Goal: Complete application form: Complete application form

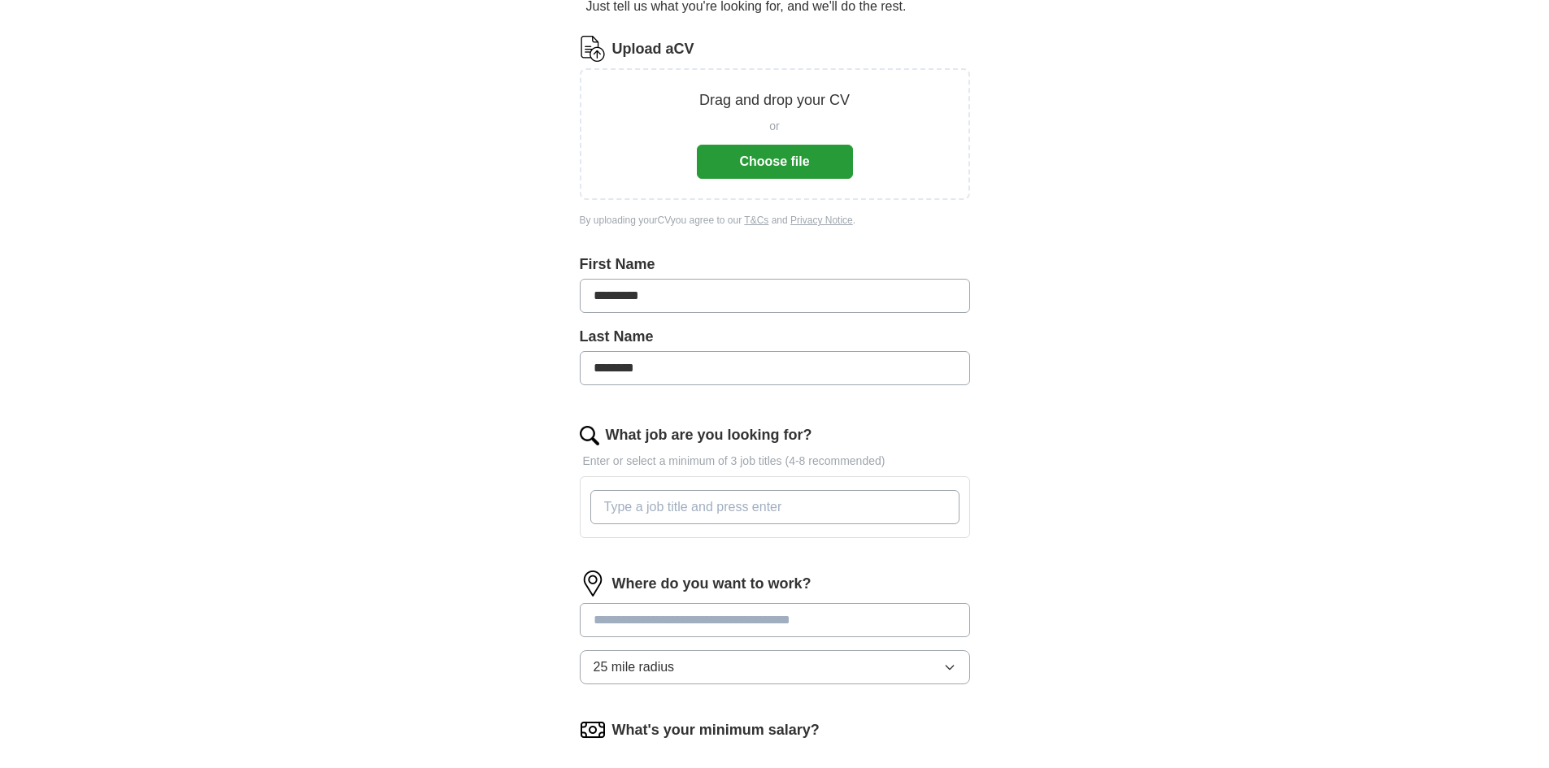
scroll to position [244, 0]
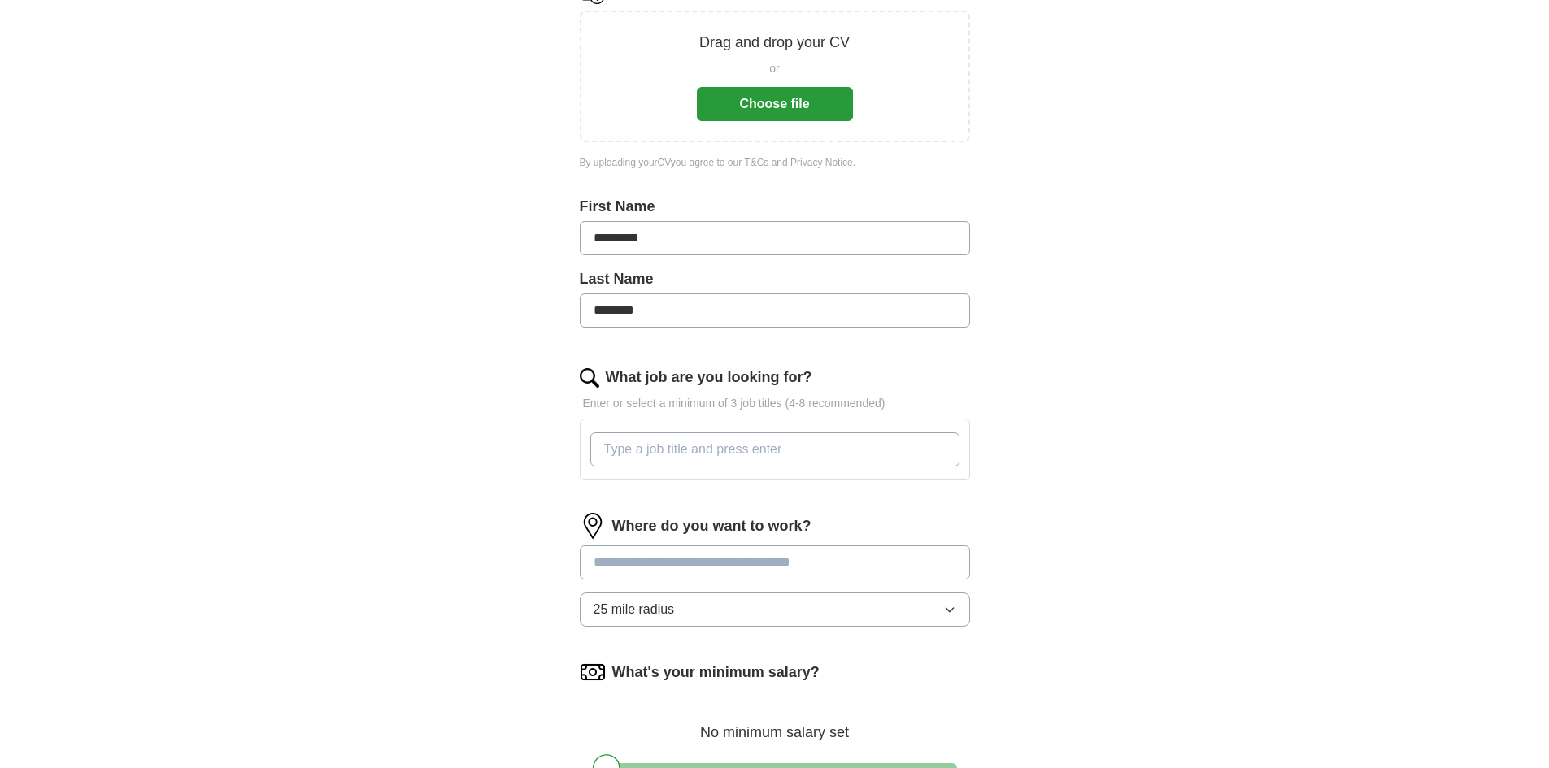
click at [665, 445] on input "What job are you looking for?" at bounding box center [774, 450] width 369 height 34
type input "LIBRARIAN"
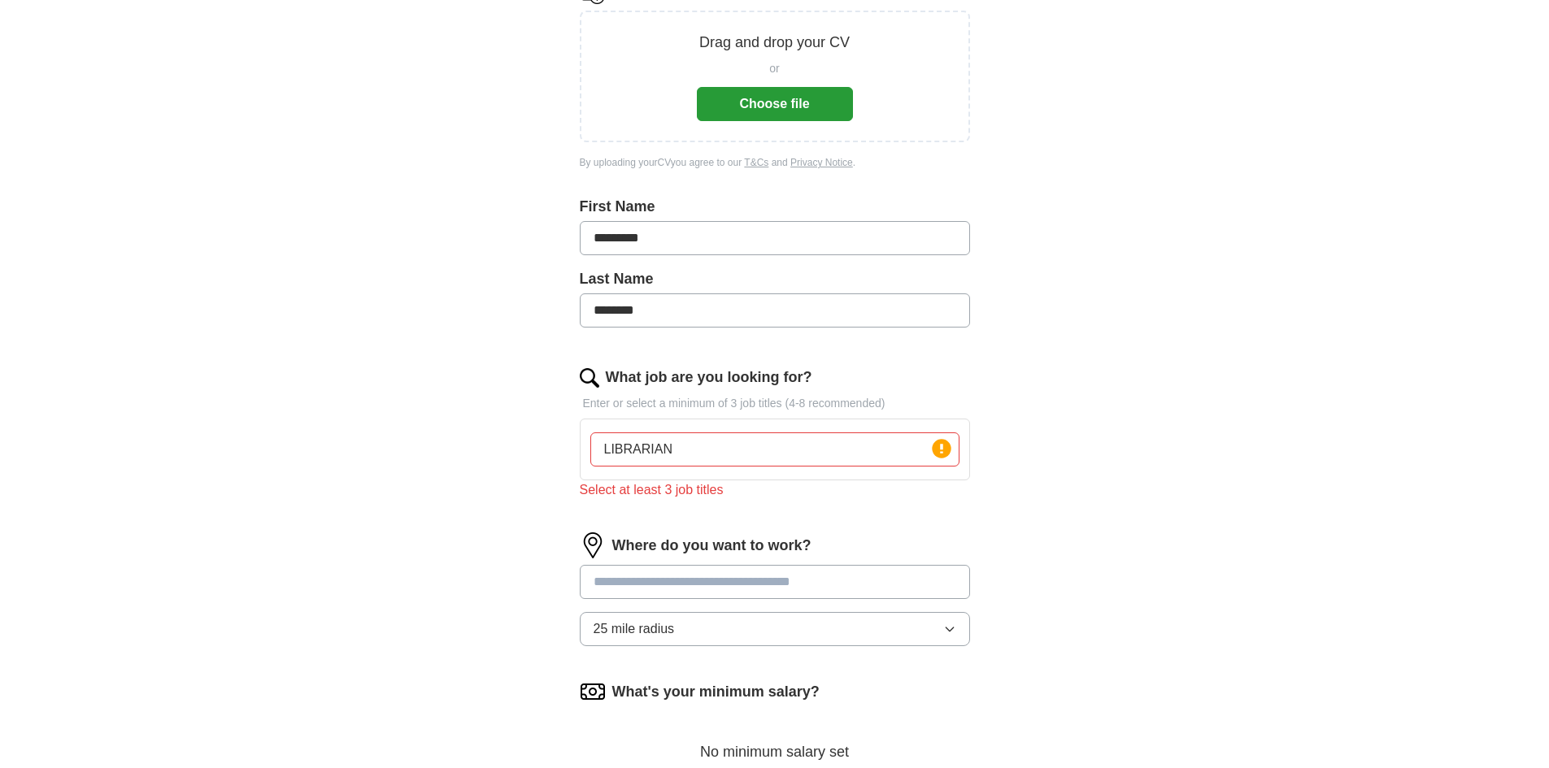
click at [684, 571] on input at bounding box center [775, 582] width 390 height 34
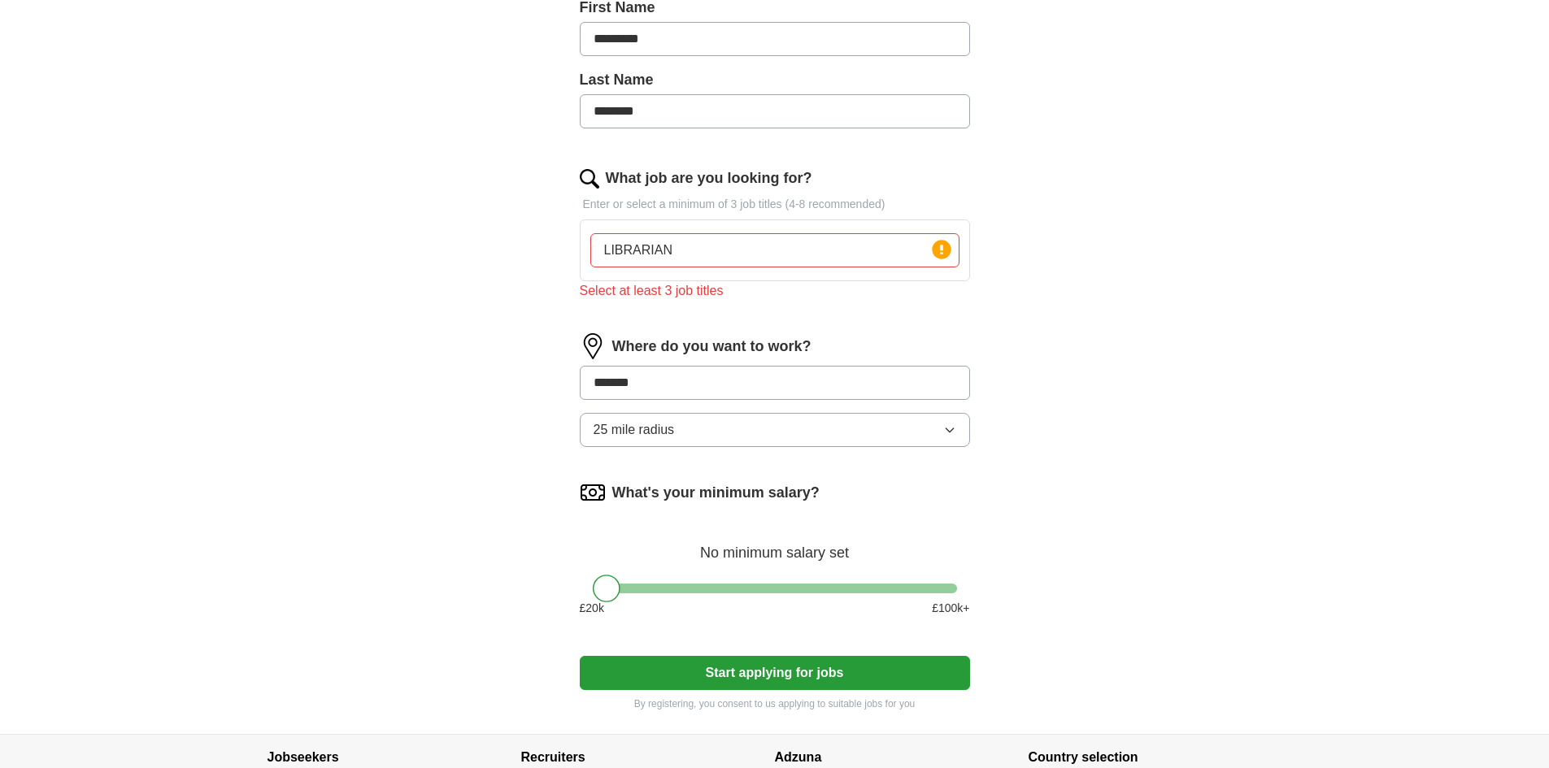
scroll to position [488, 0]
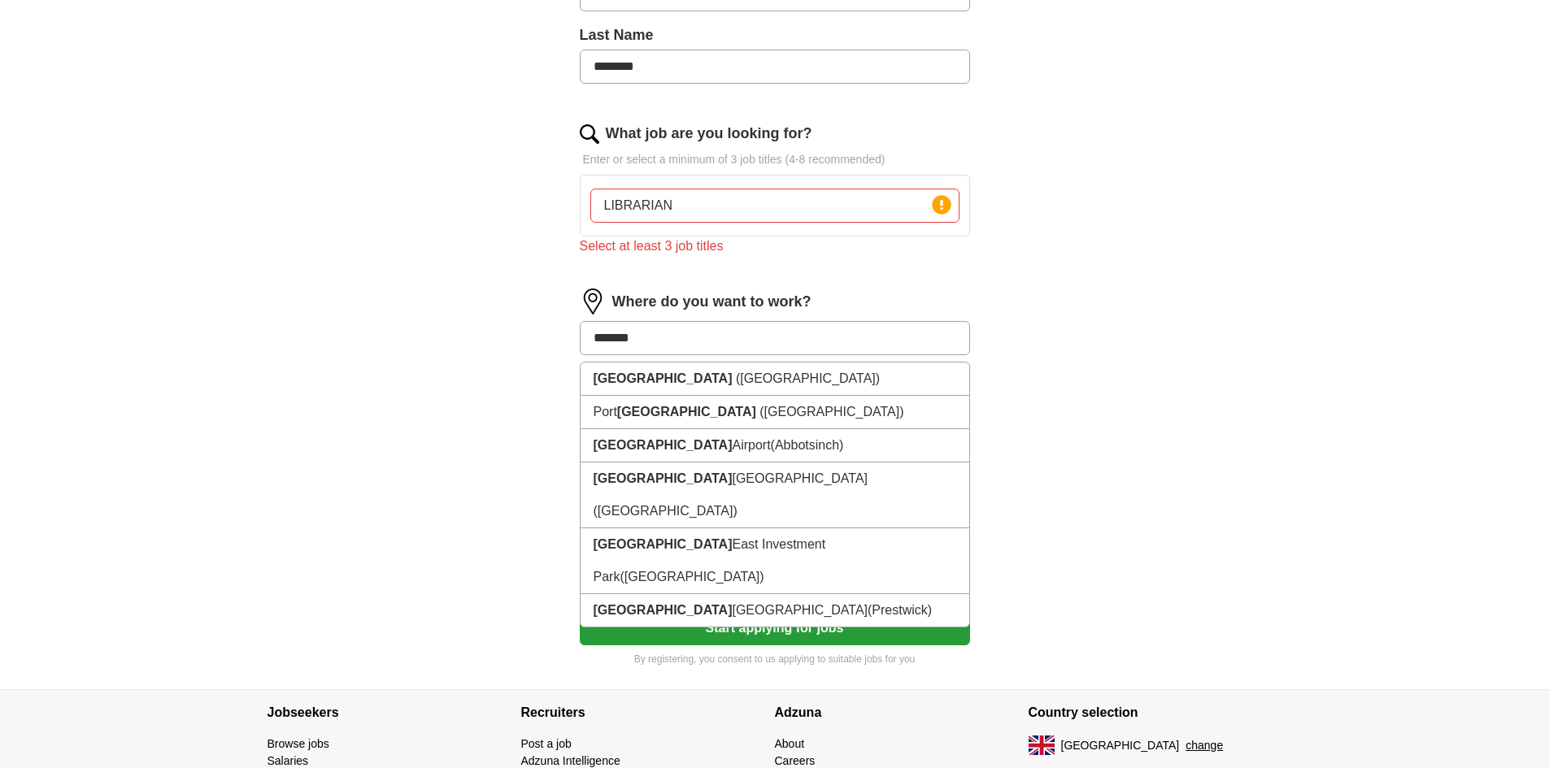
type input "*******"
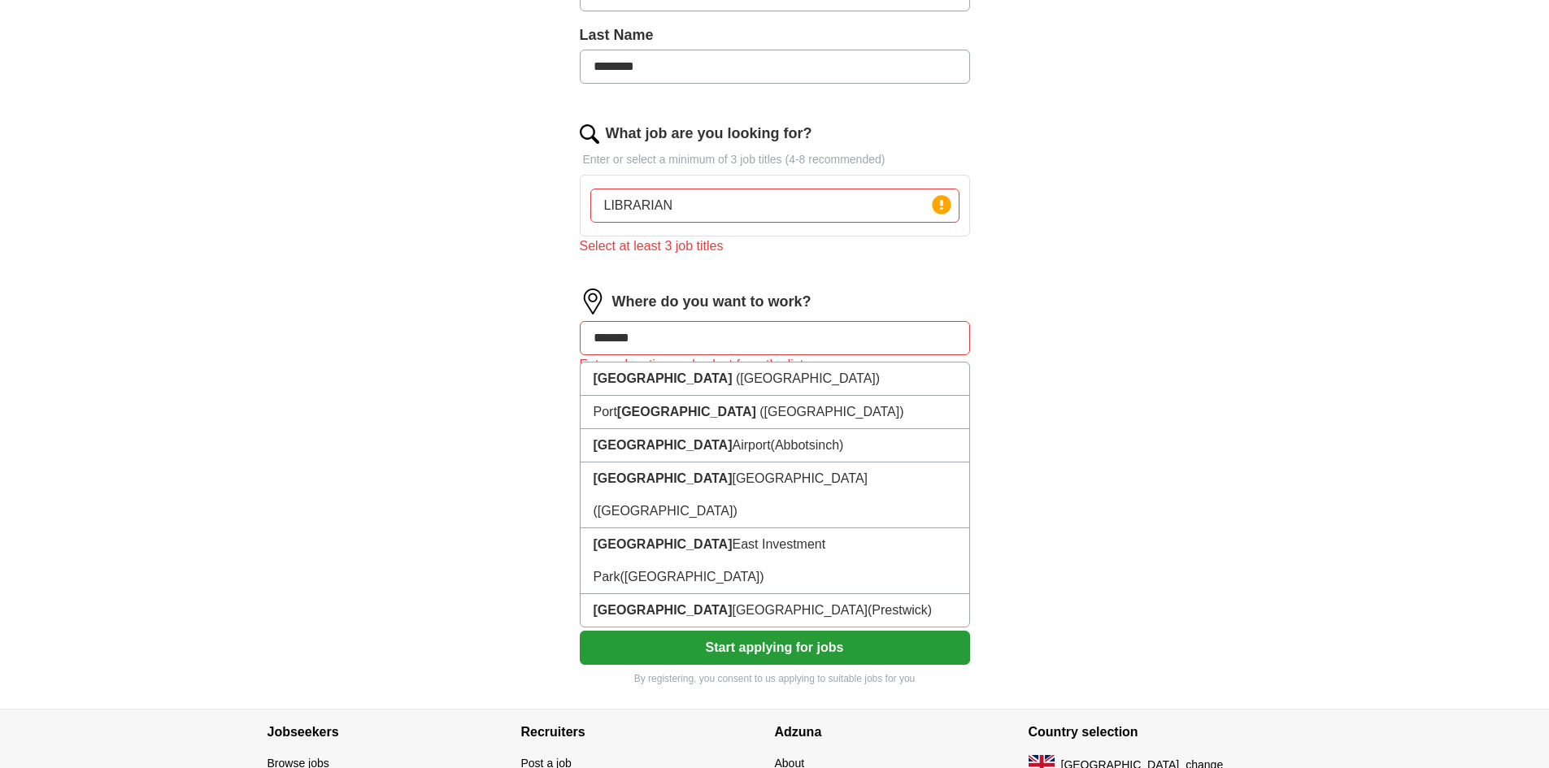
click at [1017, 472] on div "Let ApplyIQ do the hard work of searching and applying for jobs. Just tell us w…" at bounding box center [775, 181] width 520 height 1056
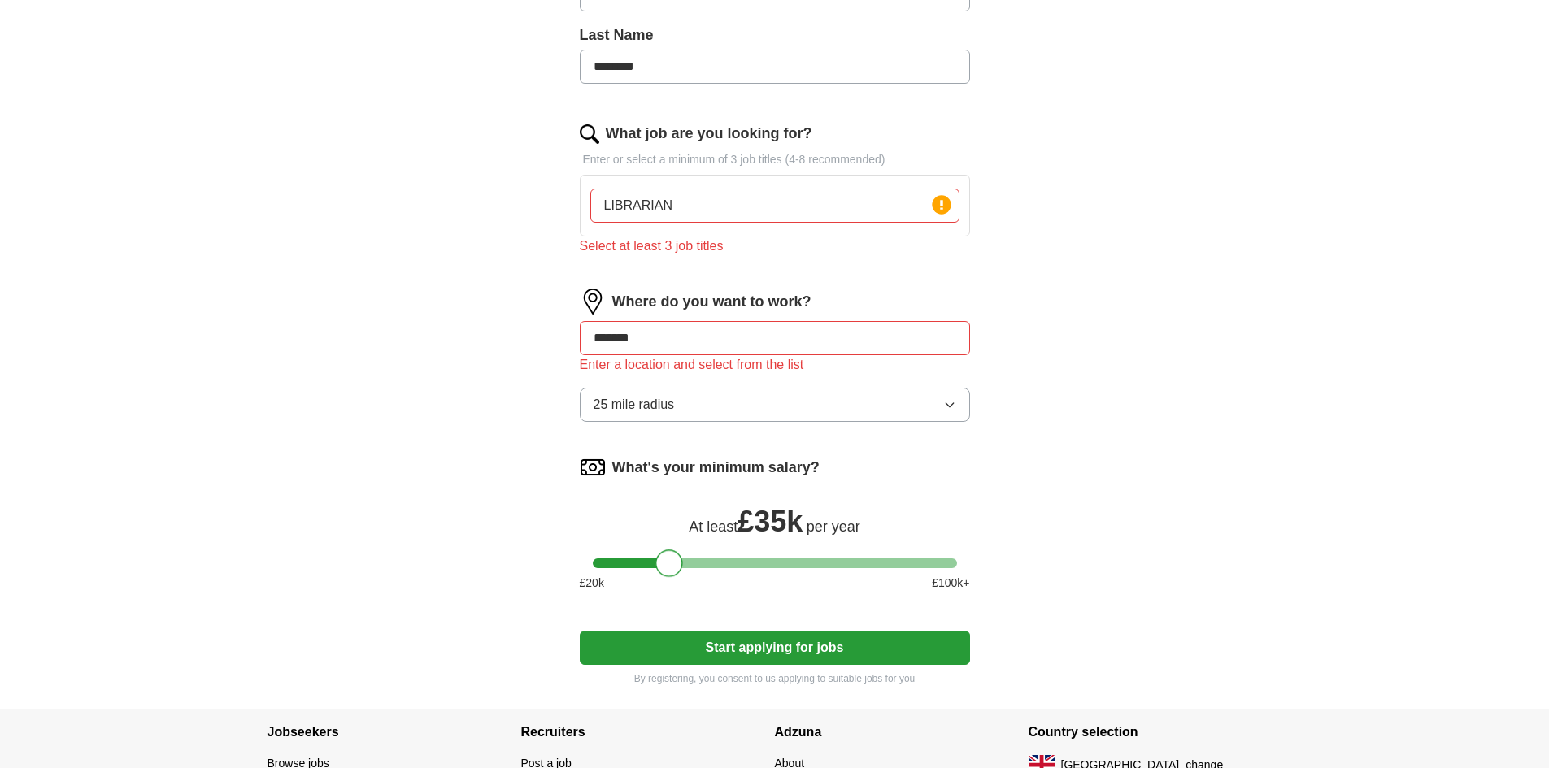
drag, startPoint x: 602, startPoint y: 567, endPoint x: 666, endPoint y: 551, distance: 66.3
click at [666, 551] on div at bounding box center [669, 564] width 28 height 28
click at [769, 650] on button "Start applying for jobs" at bounding box center [775, 648] width 390 height 34
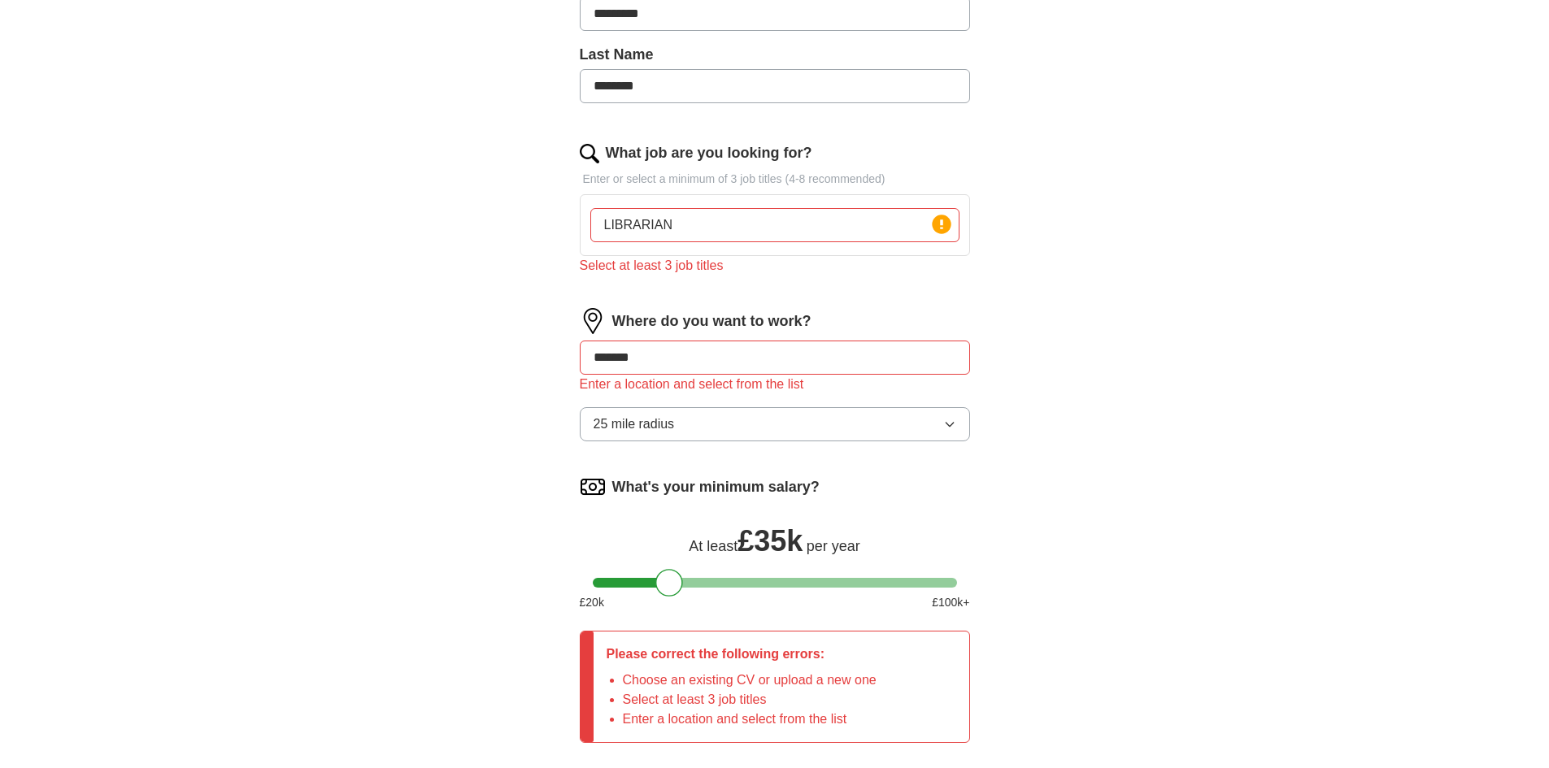
scroll to position [507, 0]
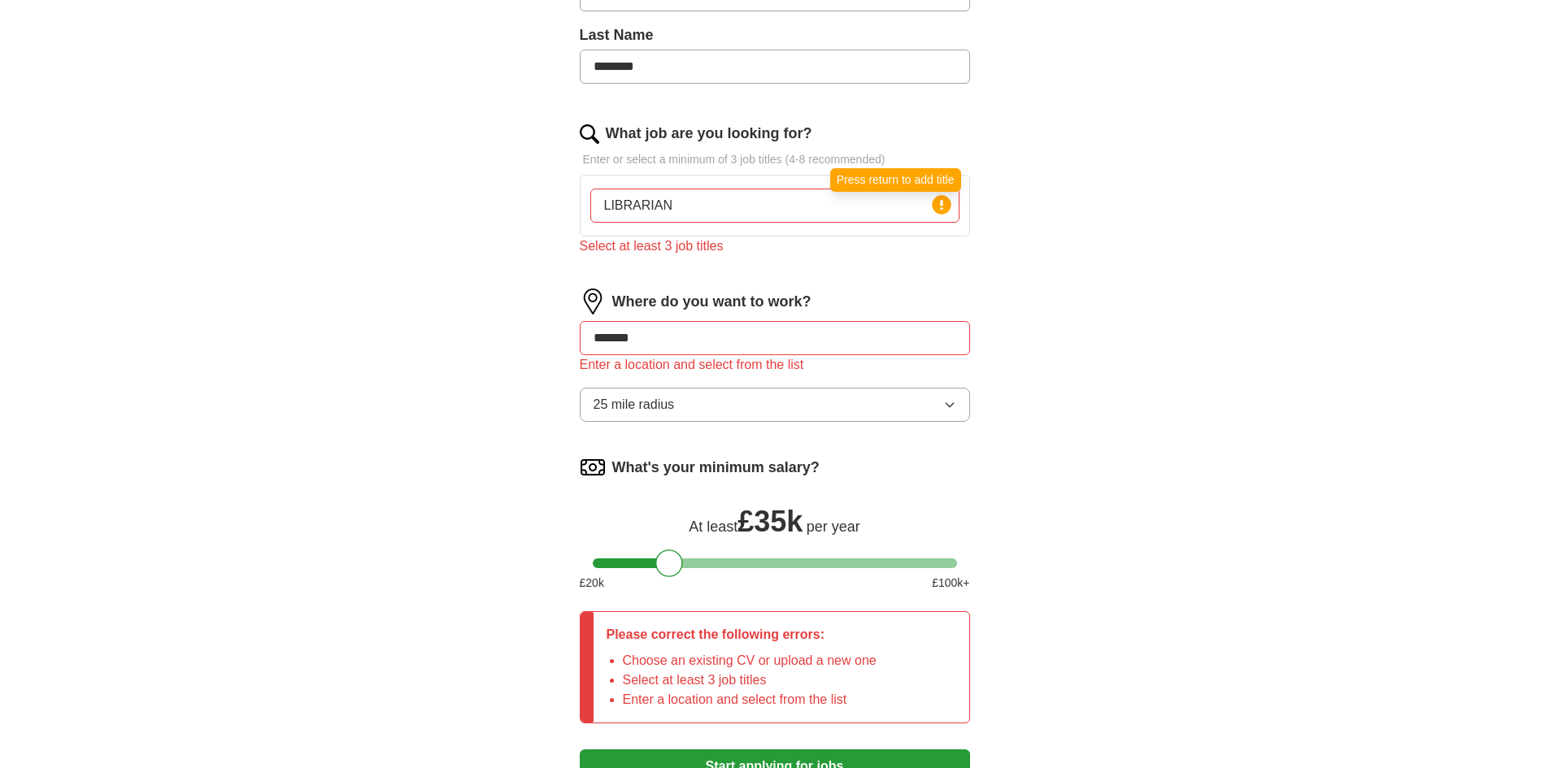
click at [932, 208] on circle at bounding box center [941, 204] width 19 height 19
click at [947, 201] on circle at bounding box center [941, 204] width 19 height 19
click at [724, 198] on input "LIBRARIAN" at bounding box center [774, 206] width 369 height 34
type input "L"
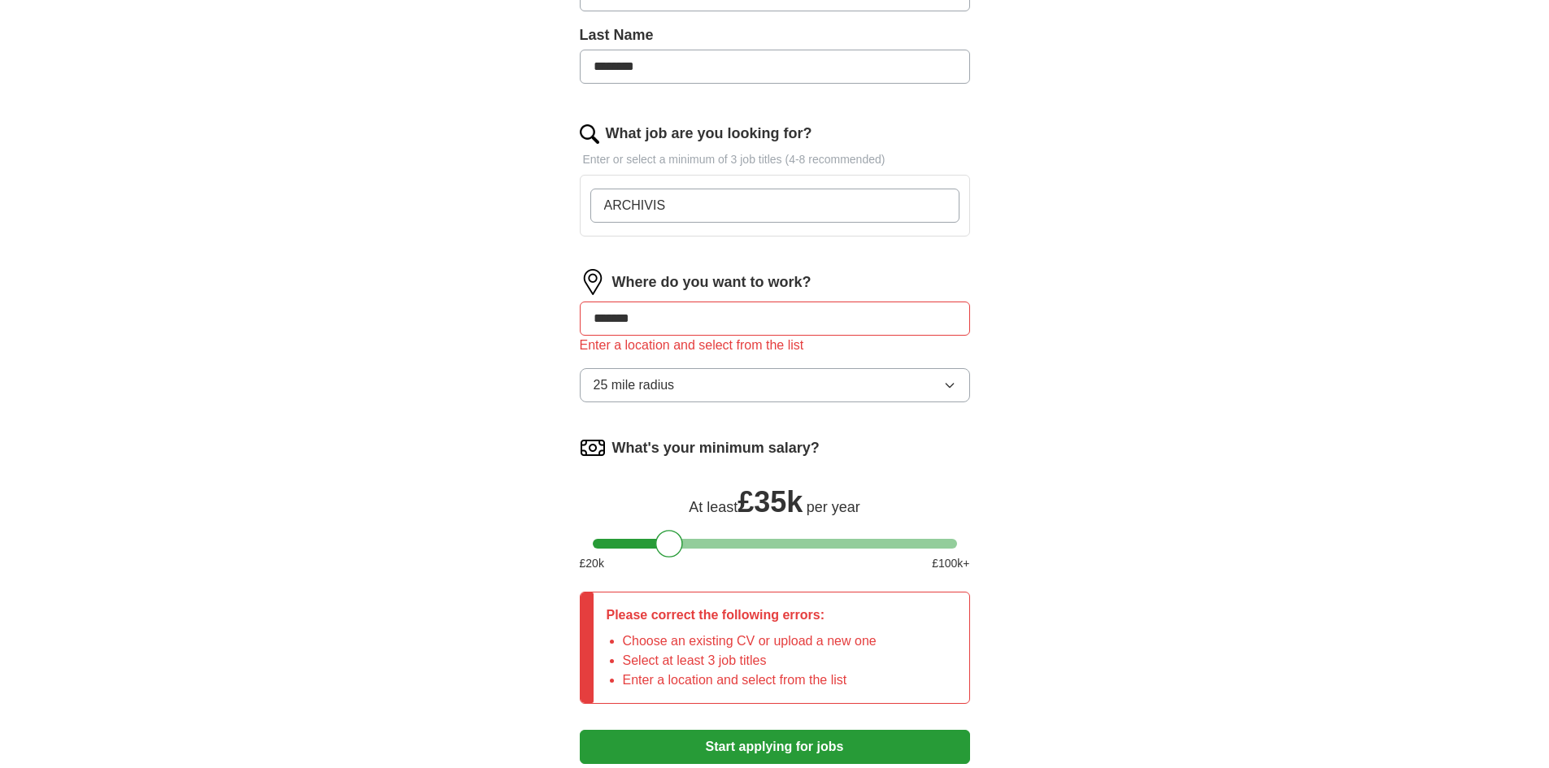
type input "ARCHIVIST"
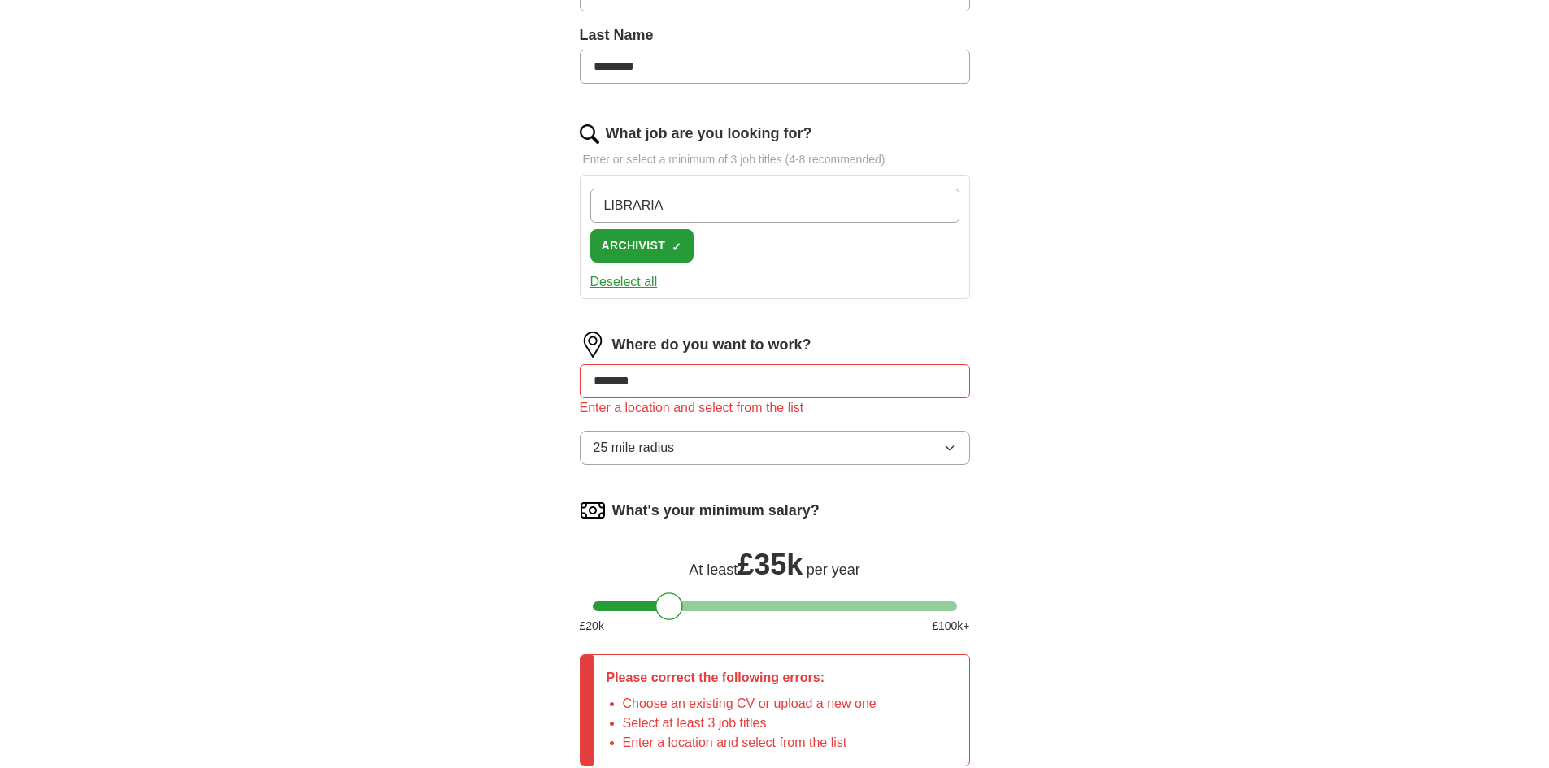
type input "LIBRARIAN"
type input "INFORMATION MANAGER"
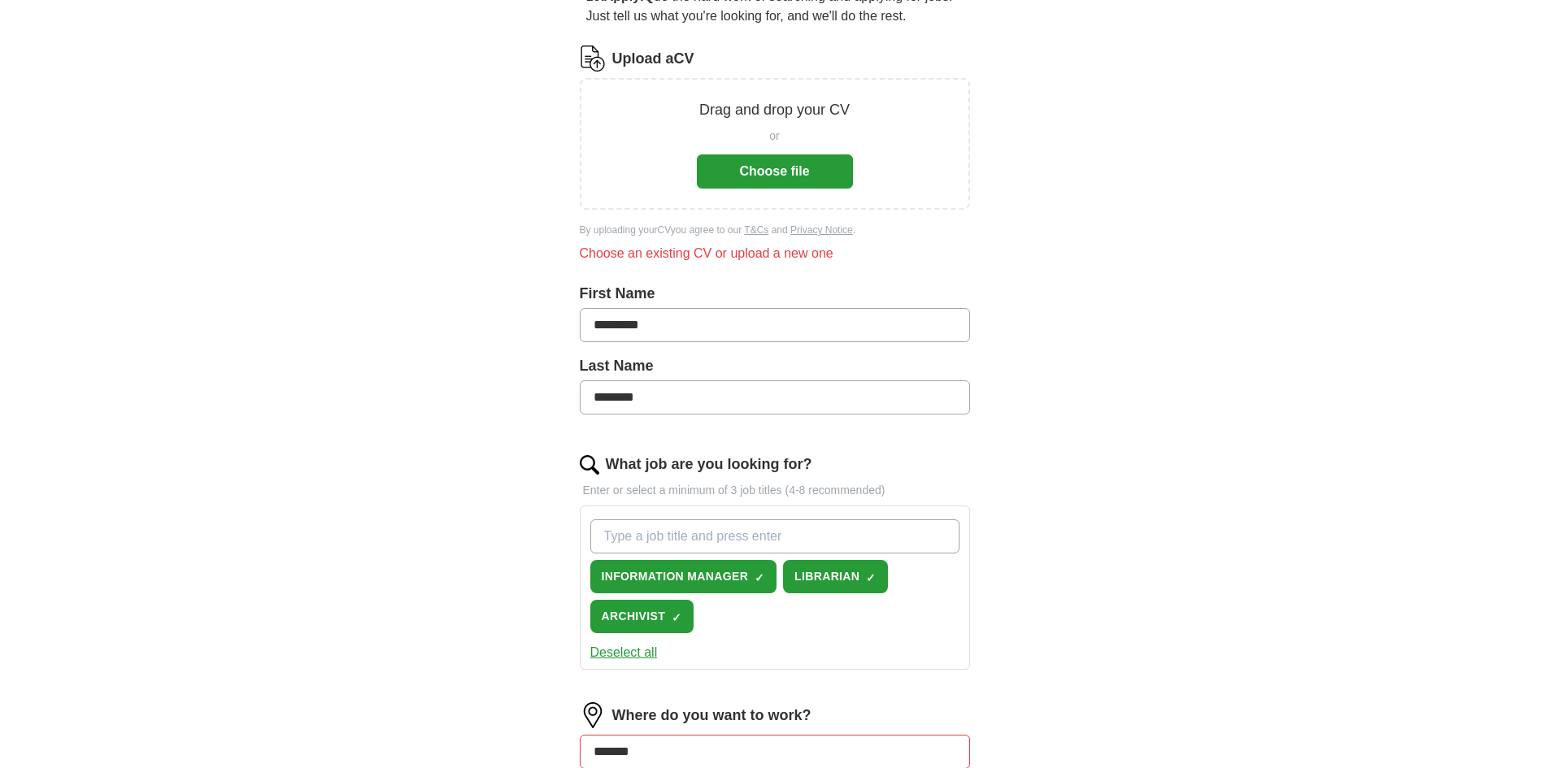
scroll to position [141, 0]
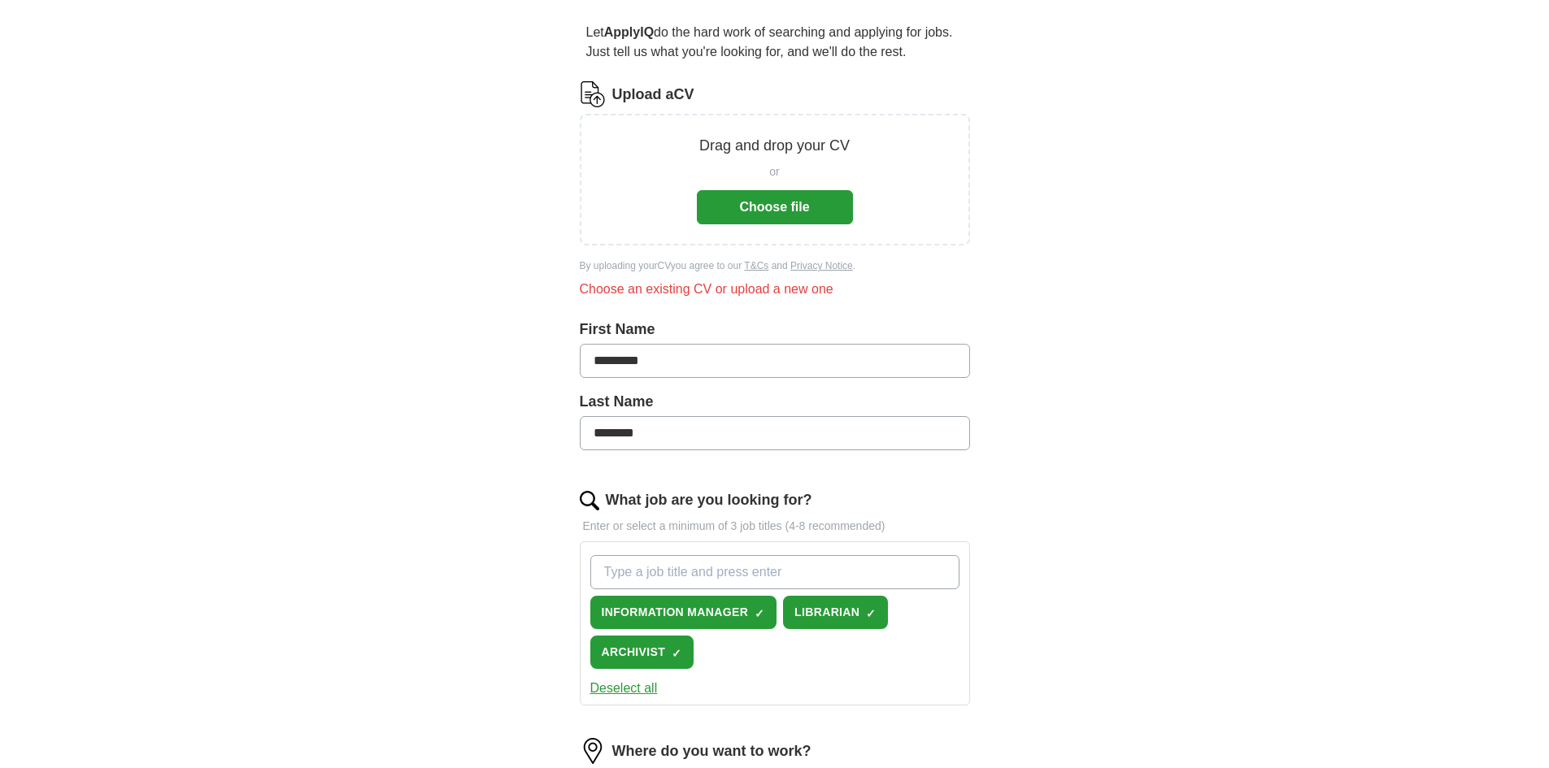
click at [803, 196] on button "Choose file" at bounding box center [775, 207] width 156 height 34
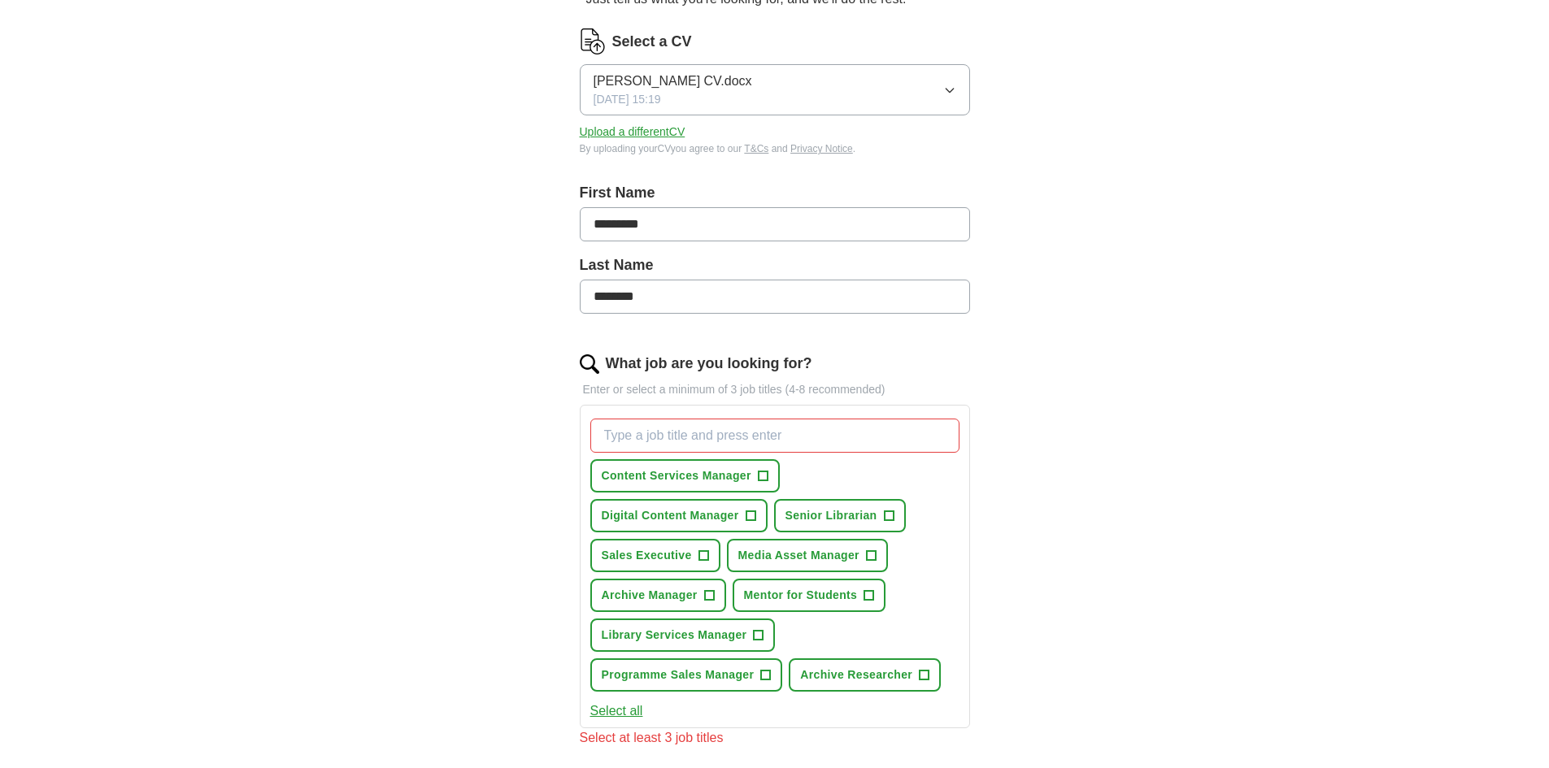
scroll to position [222, 0]
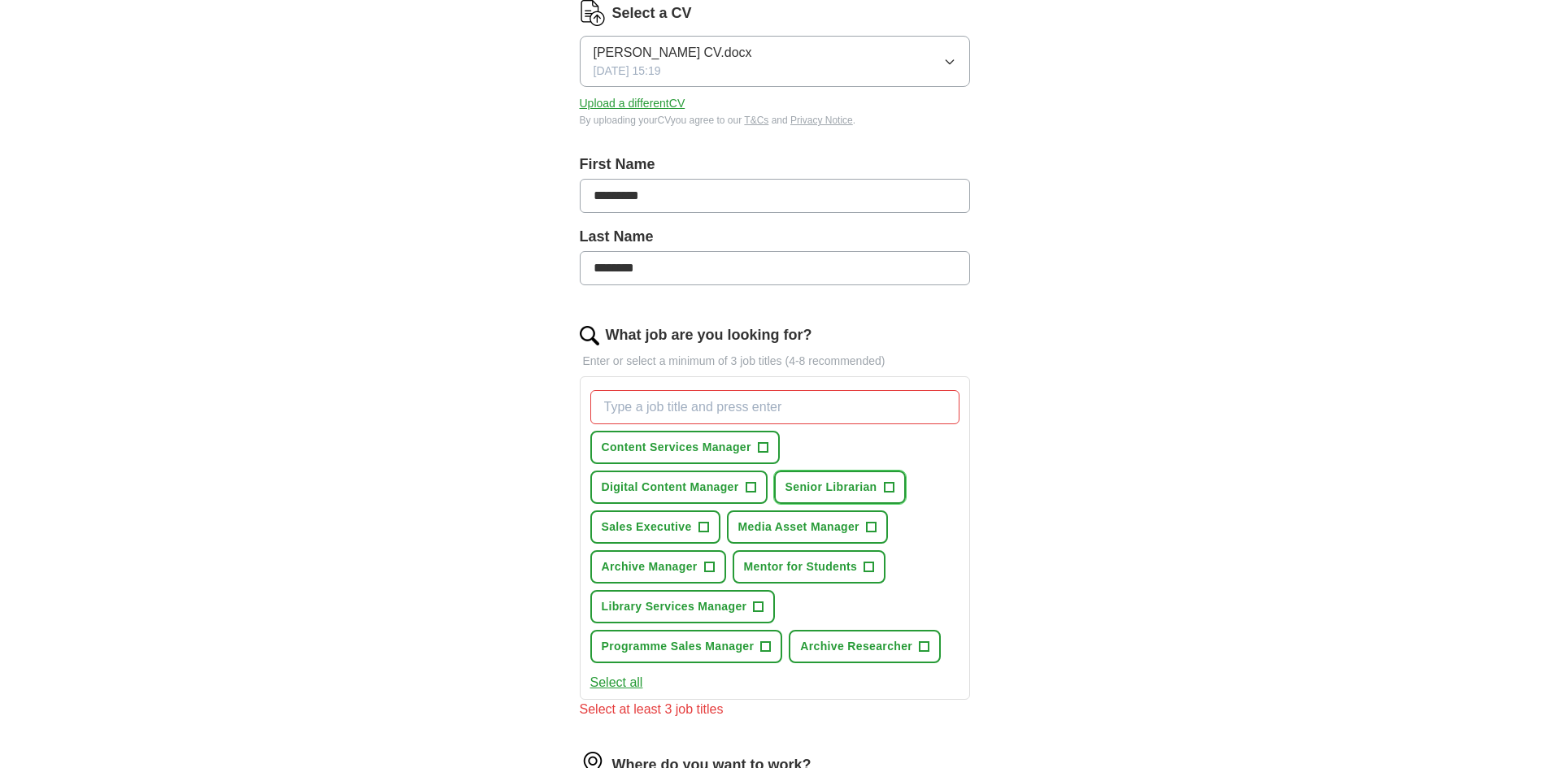
click at [880, 485] on button "Senior Librarian +" at bounding box center [840, 487] width 132 height 33
click at [690, 525] on span "Sales Executive" at bounding box center [647, 527] width 90 height 17
click at [697, 565] on span "Archive Manager" at bounding box center [650, 567] width 96 height 17
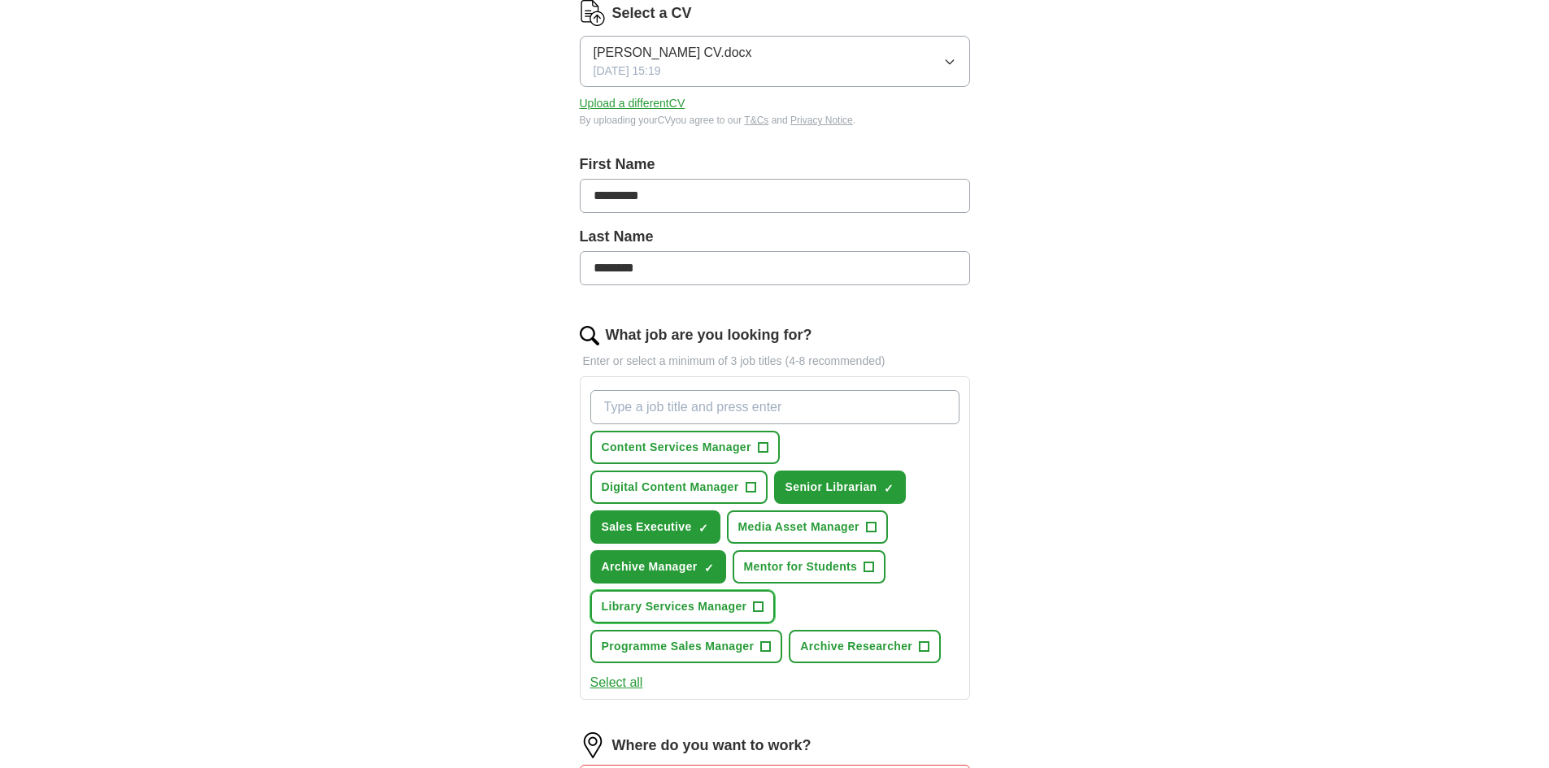
click at [755, 611] on span "+" at bounding box center [759, 607] width 10 height 13
click at [773, 646] on button "Programme Sales Manager +" at bounding box center [686, 646] width 193 height 33
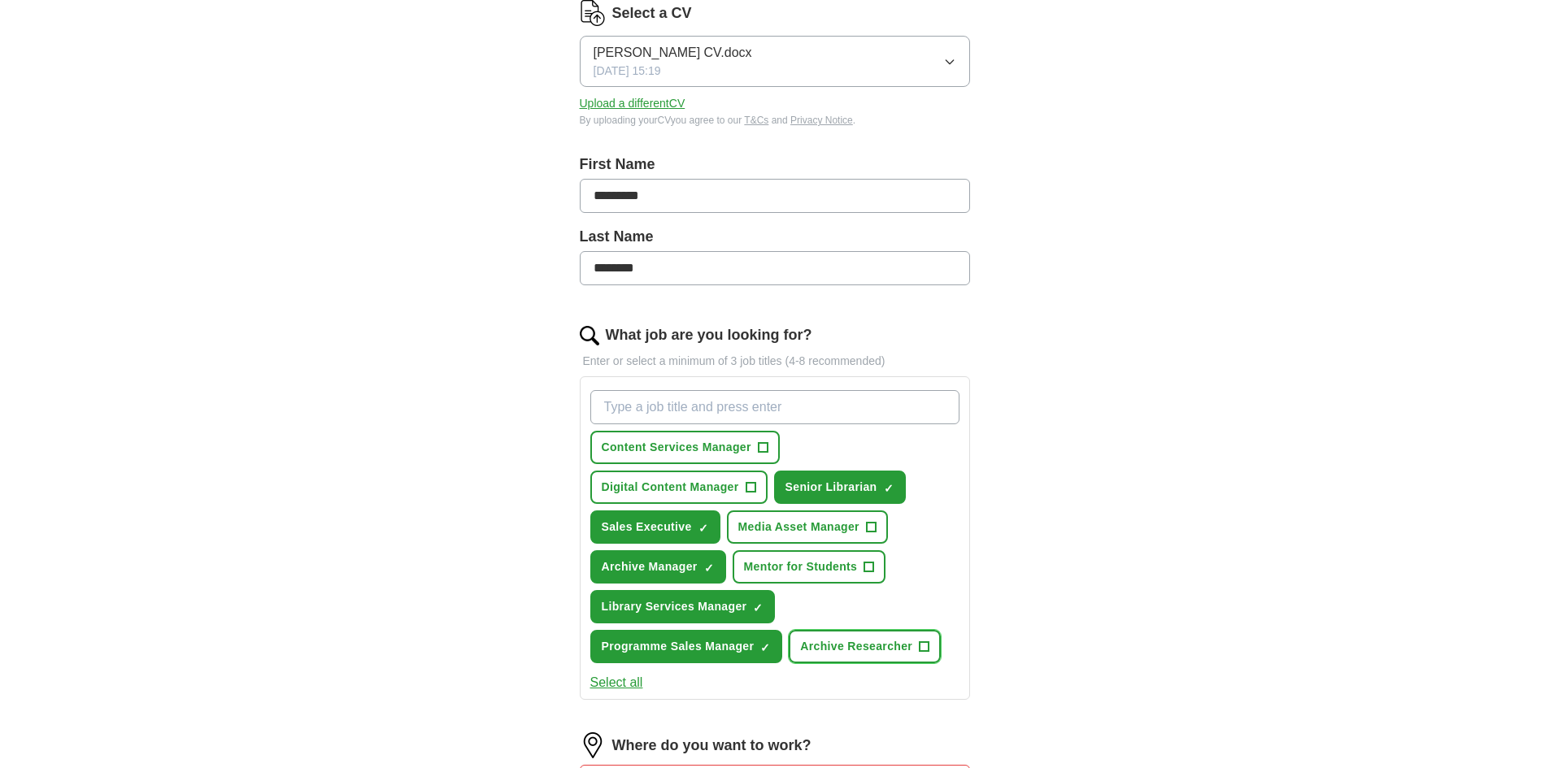
click at [922, 648] on span "+" at bounding box center [924, 647] width 10 height 13
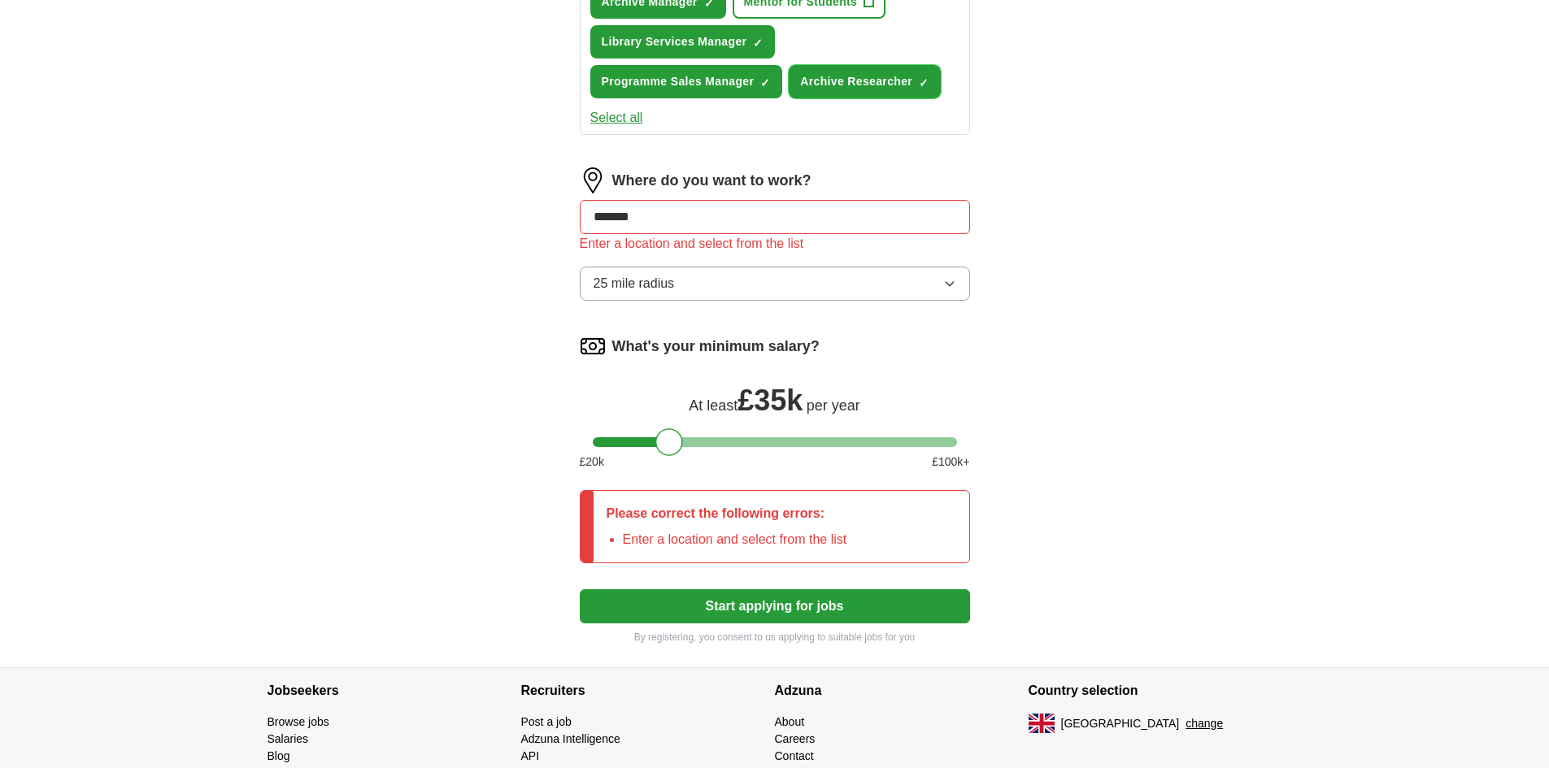
scroll to position [791, 0]
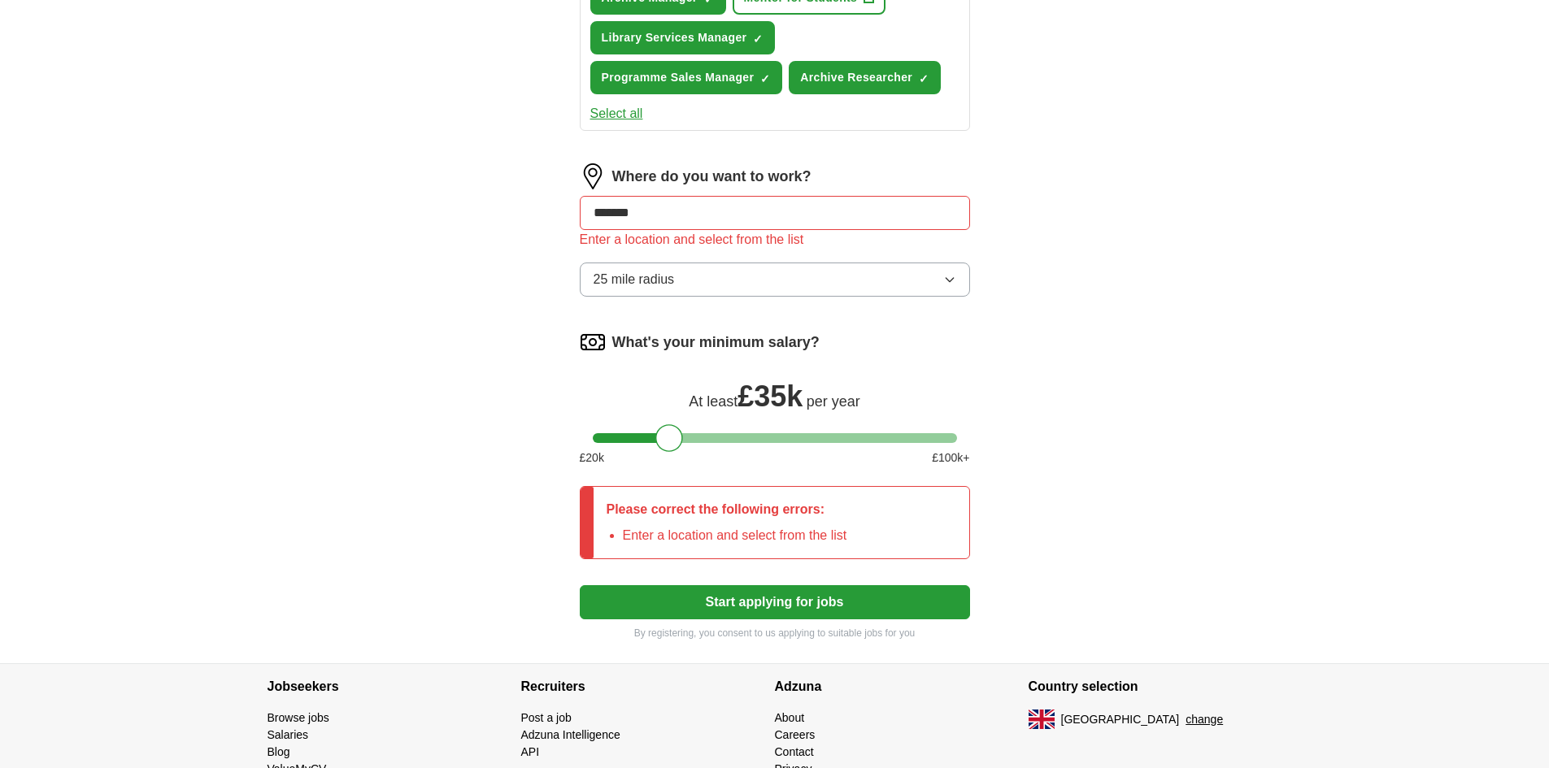
click at [839, 602] on button "Start applying for jobs" at bounding box center [775, 602] width 390 height 34
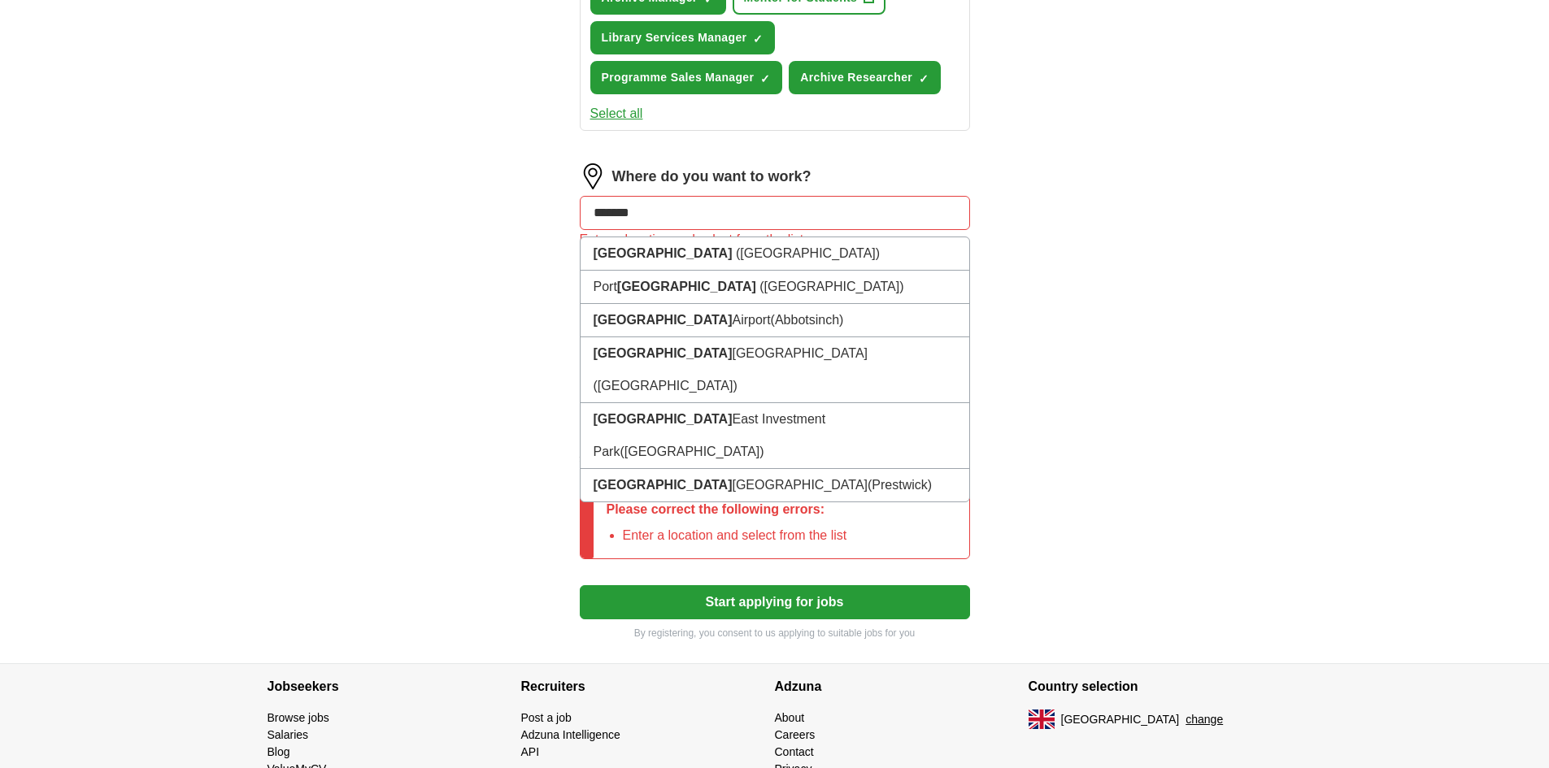
click at [866, 206] on input "*******" at bounding box center [775, 213] width 390 height 34
click at [736, 252] on span "([GEOGRAPHIC_DATA])" at bounding box center [808, 253] width 144 height 14
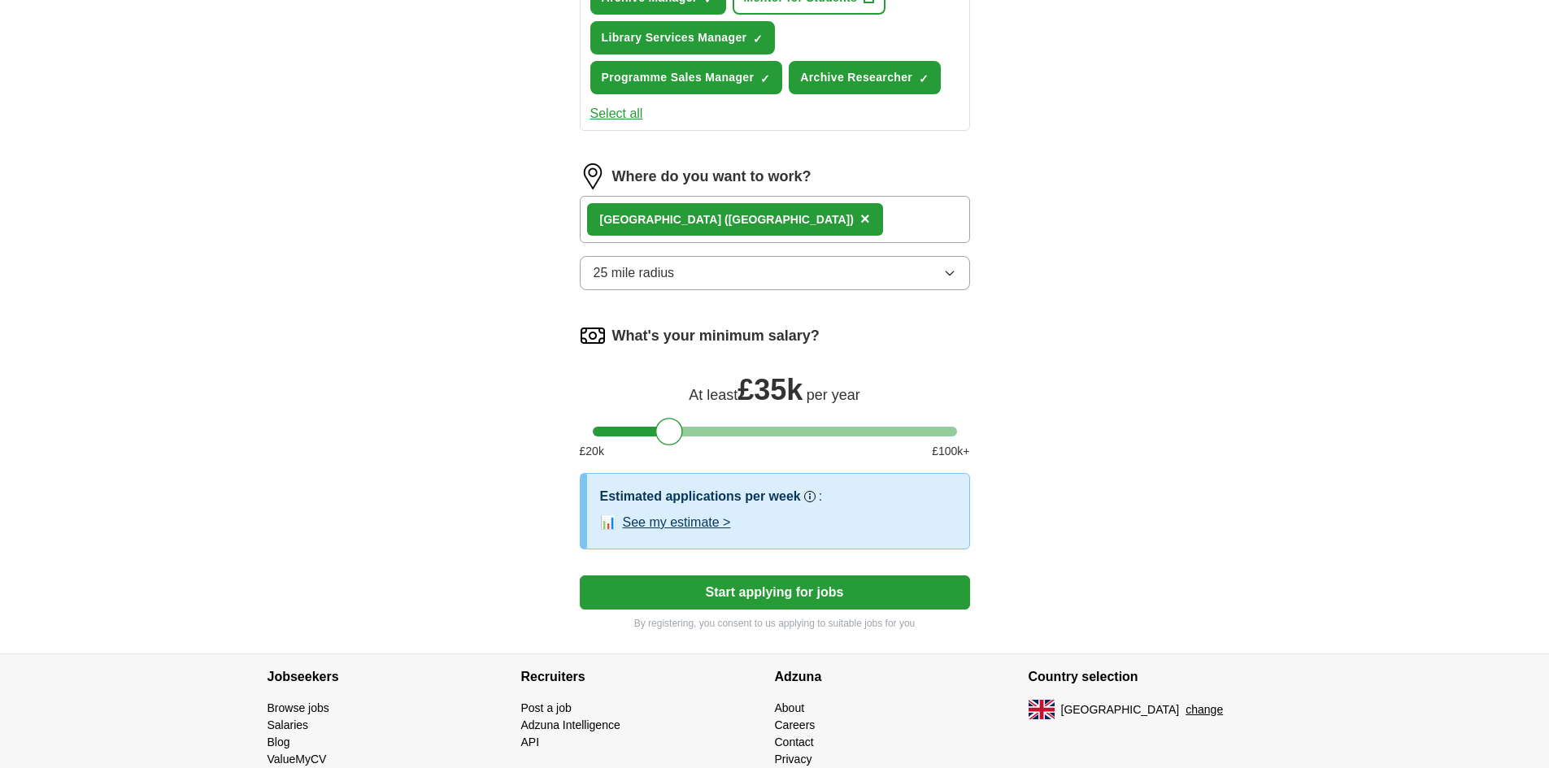
click at [694, 528] on button "See my estimate >" at bounding box center [677, 523] width 108 height 20
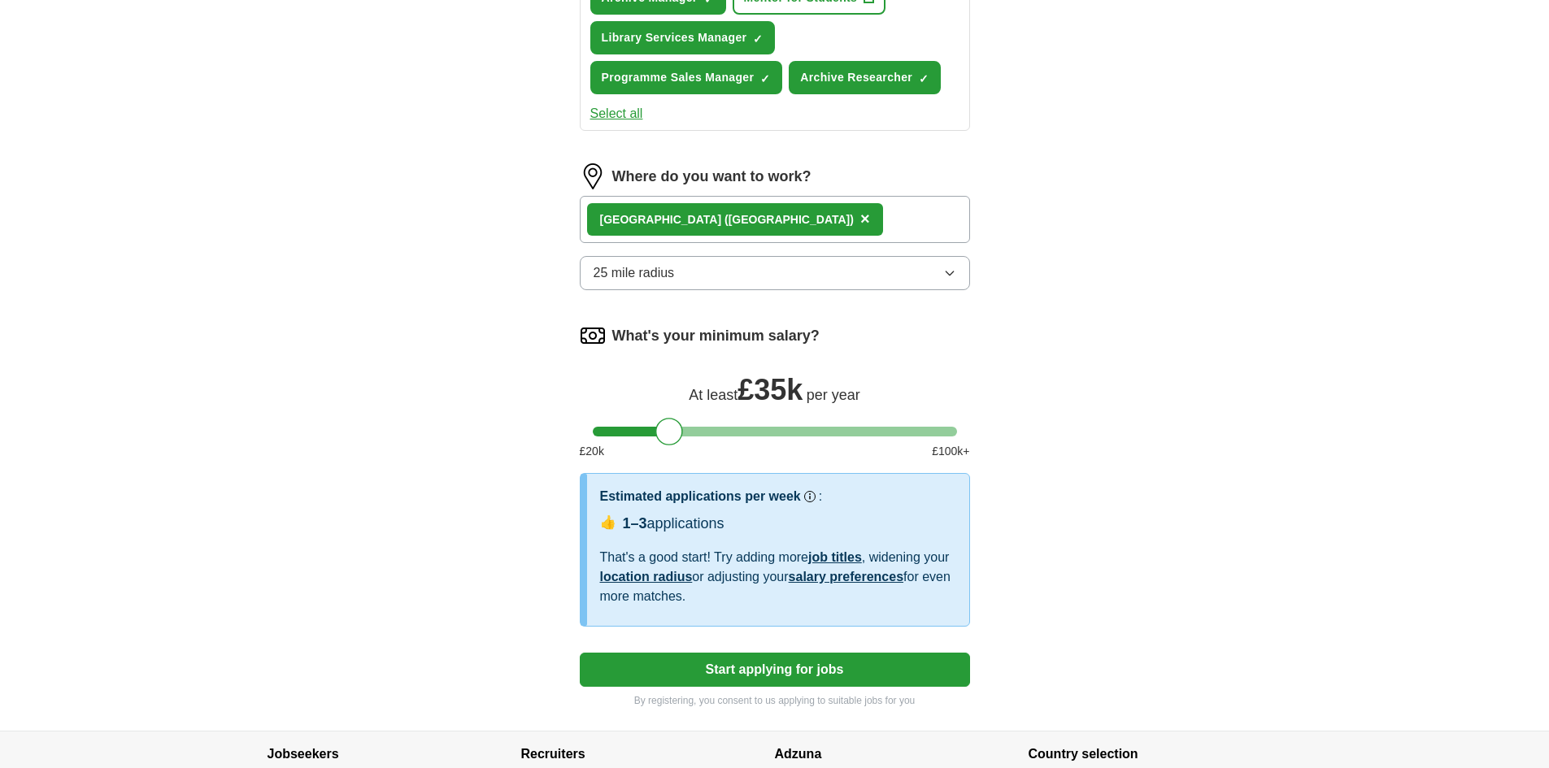
click at [854, 666] on button "Start applying for jobs" at bounding box center [775, 670] width 390 height 34
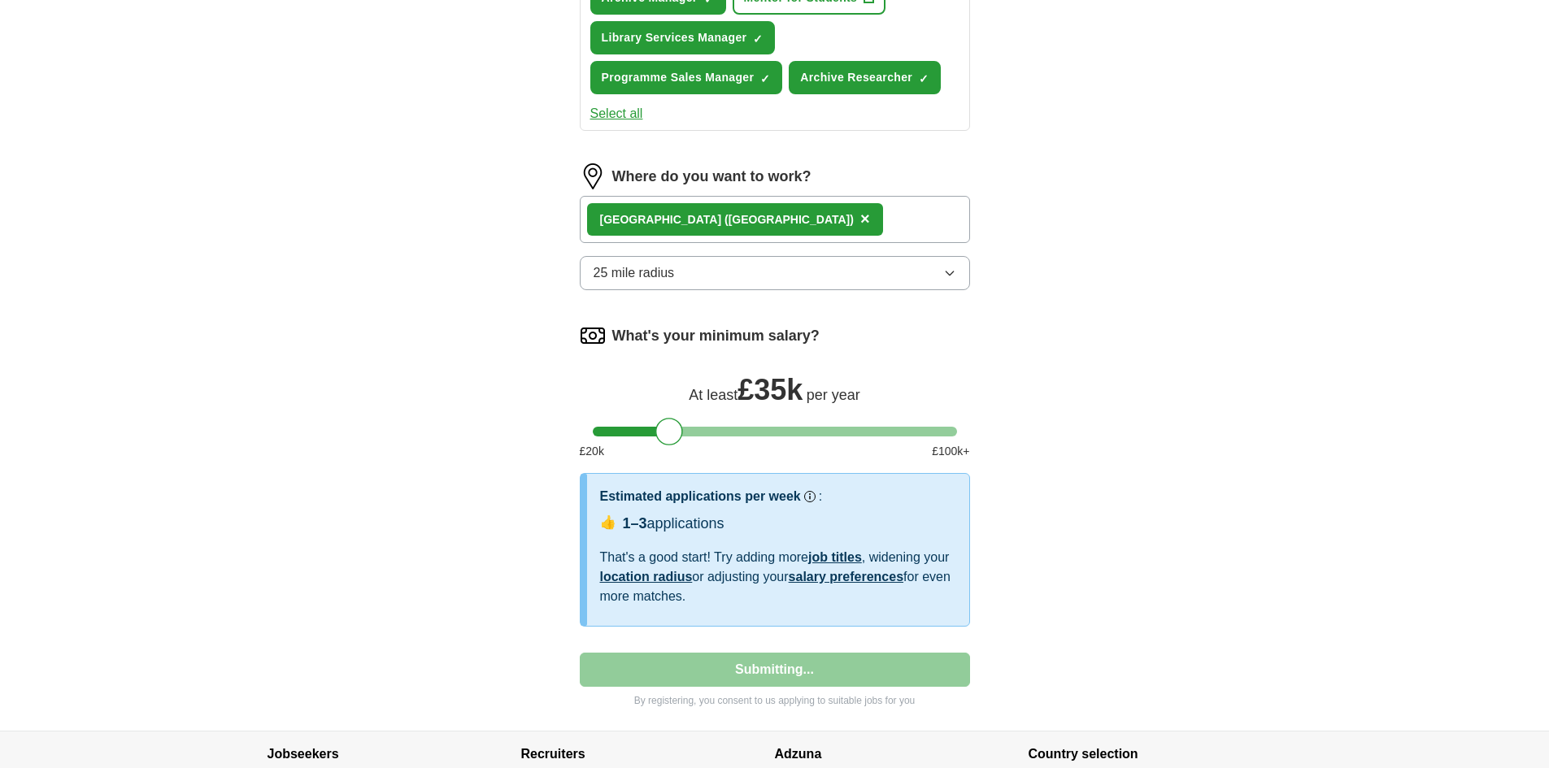
select select "**"
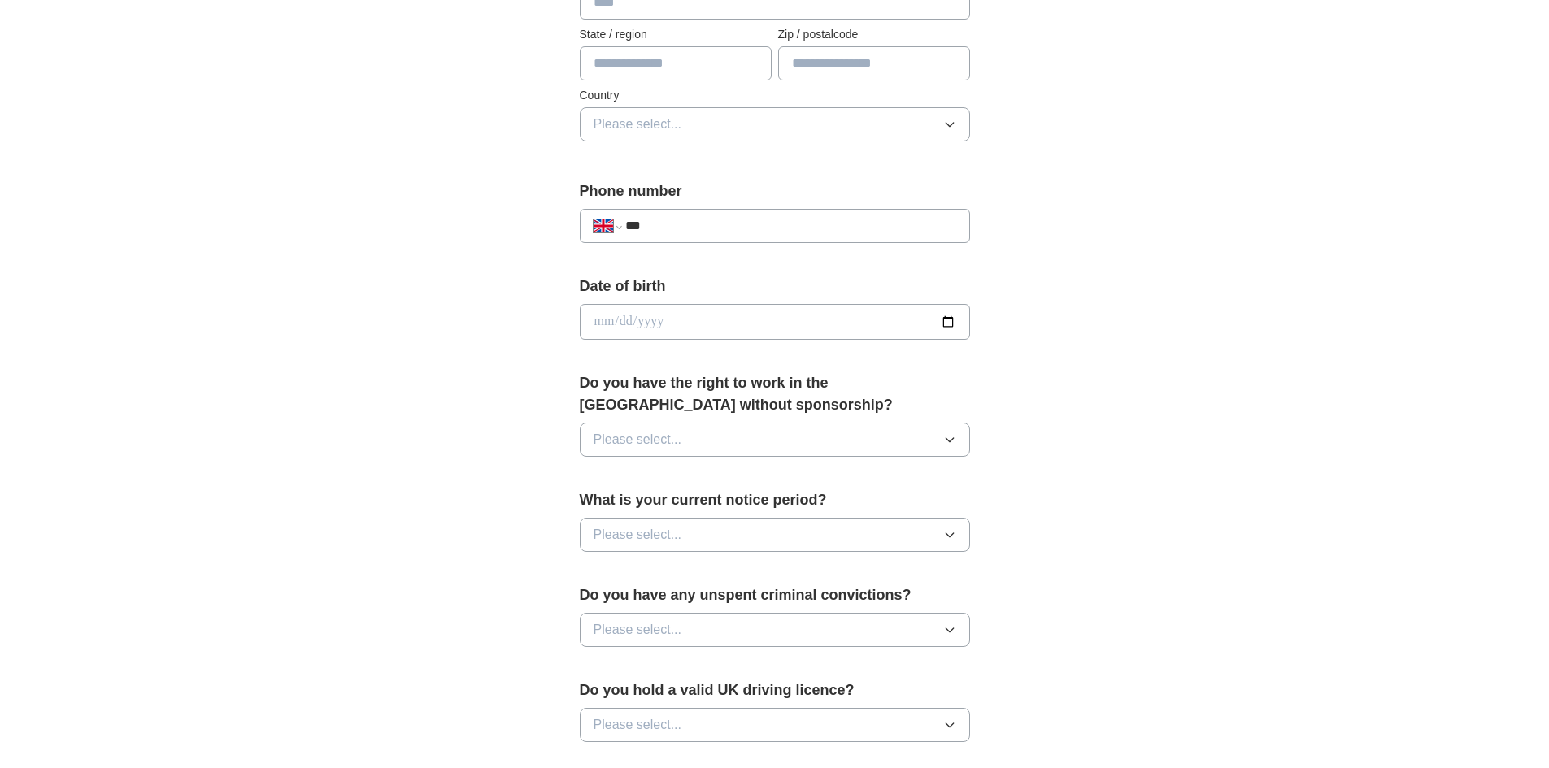
scroll to position [488, 0]
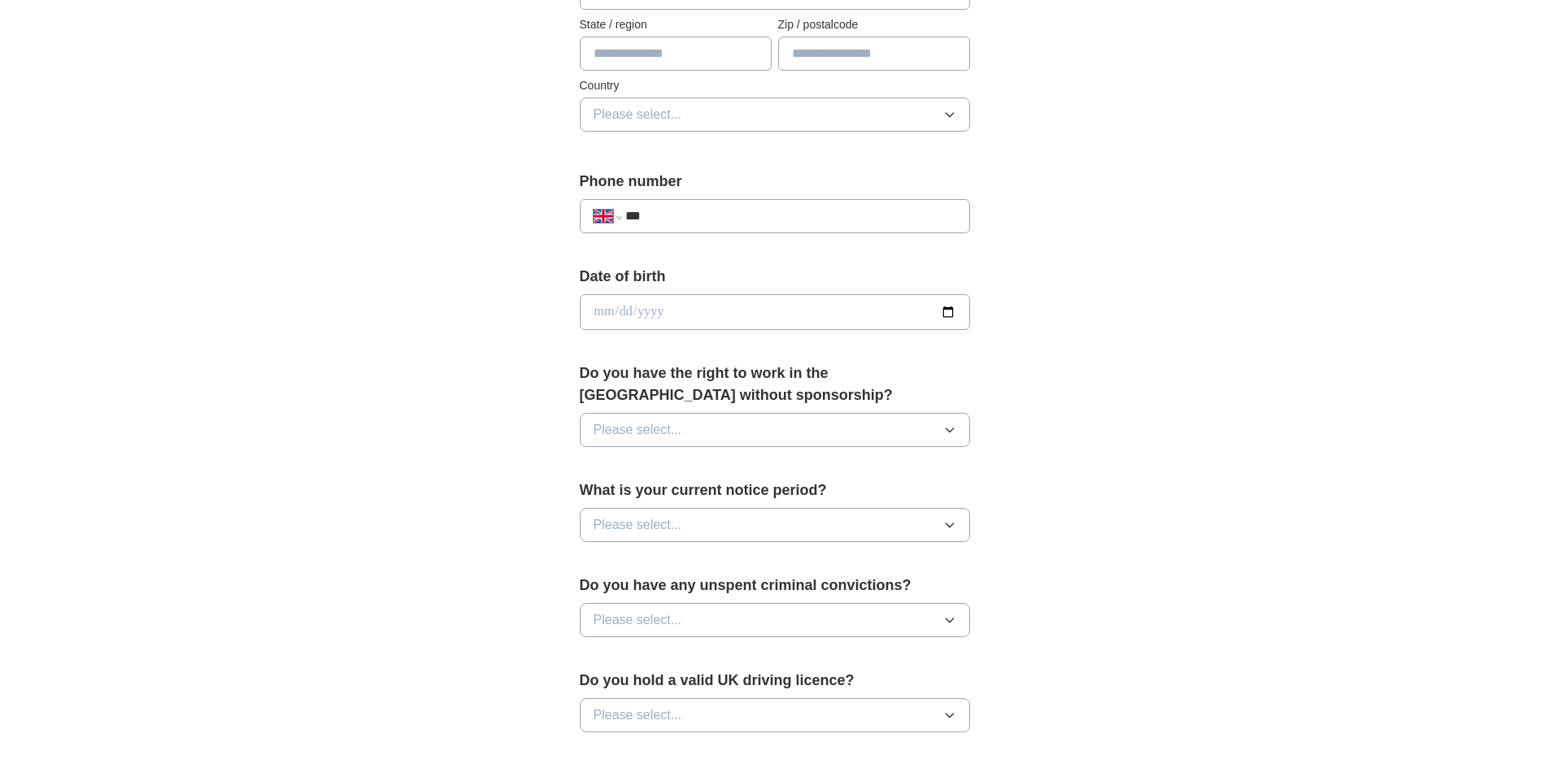
click at [950, 428] on icon "button" at bounding box center [949, 430] width 13 height 13
click at [610, 462] on span "Yes" at bounding box center [603, 468] width 21 height 20
click at [957, 520] on button "Please select..." at bounding box center [775, 525] width 390 height 34
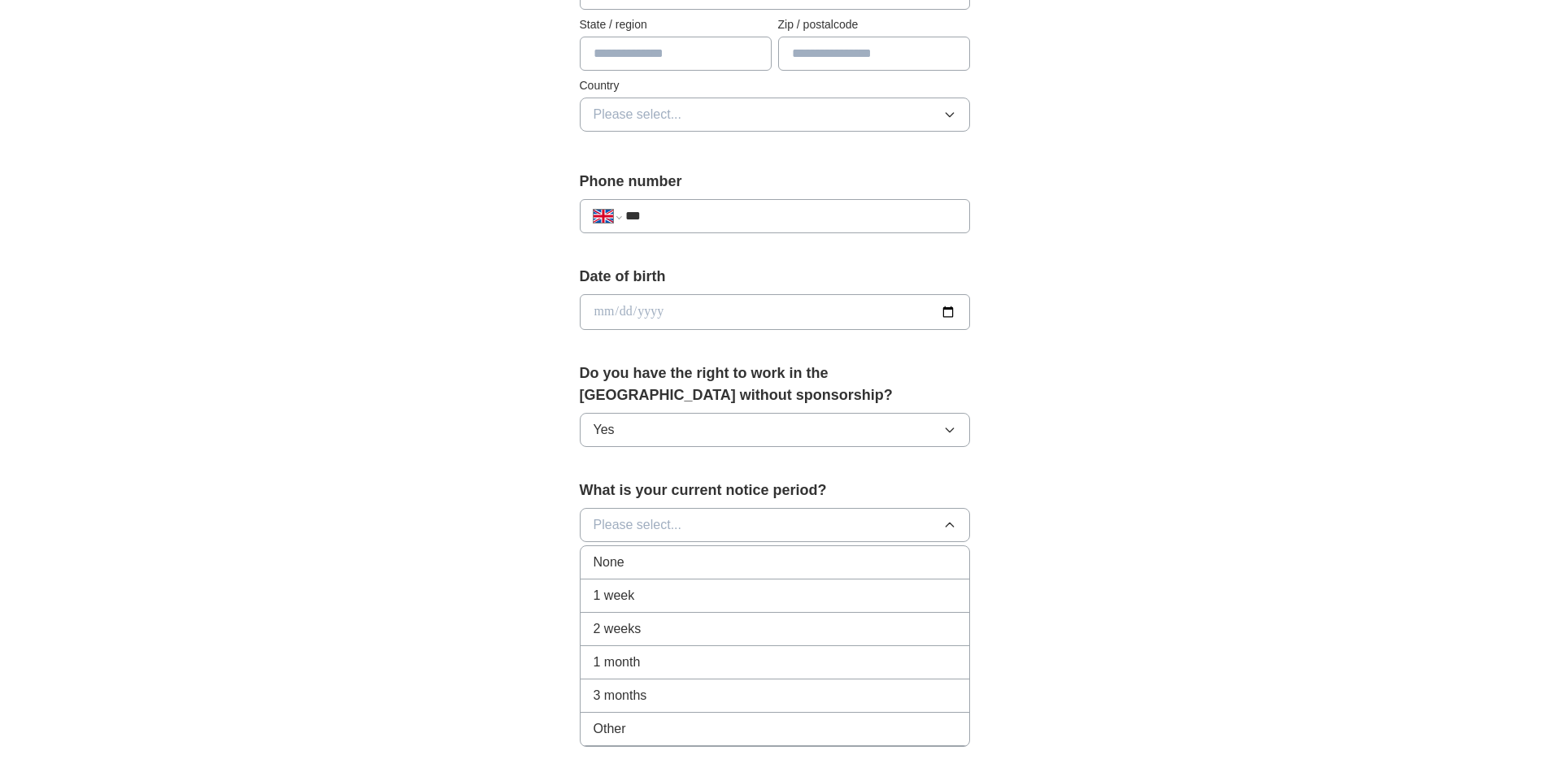
click at [667, 699] on div "3 months" at bounding box center [774, 696] width 363 height 20
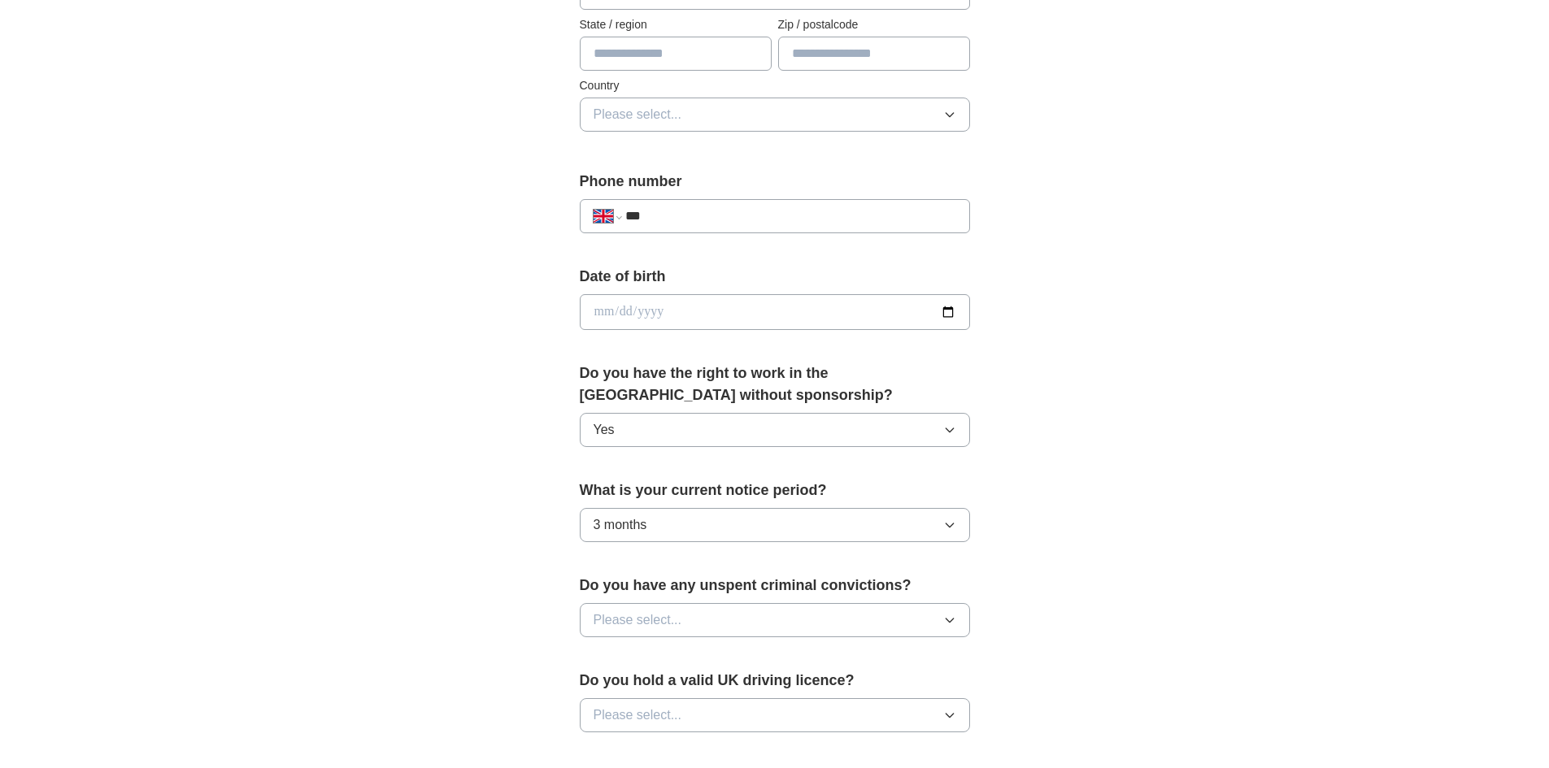
scroll to position [569, 0]
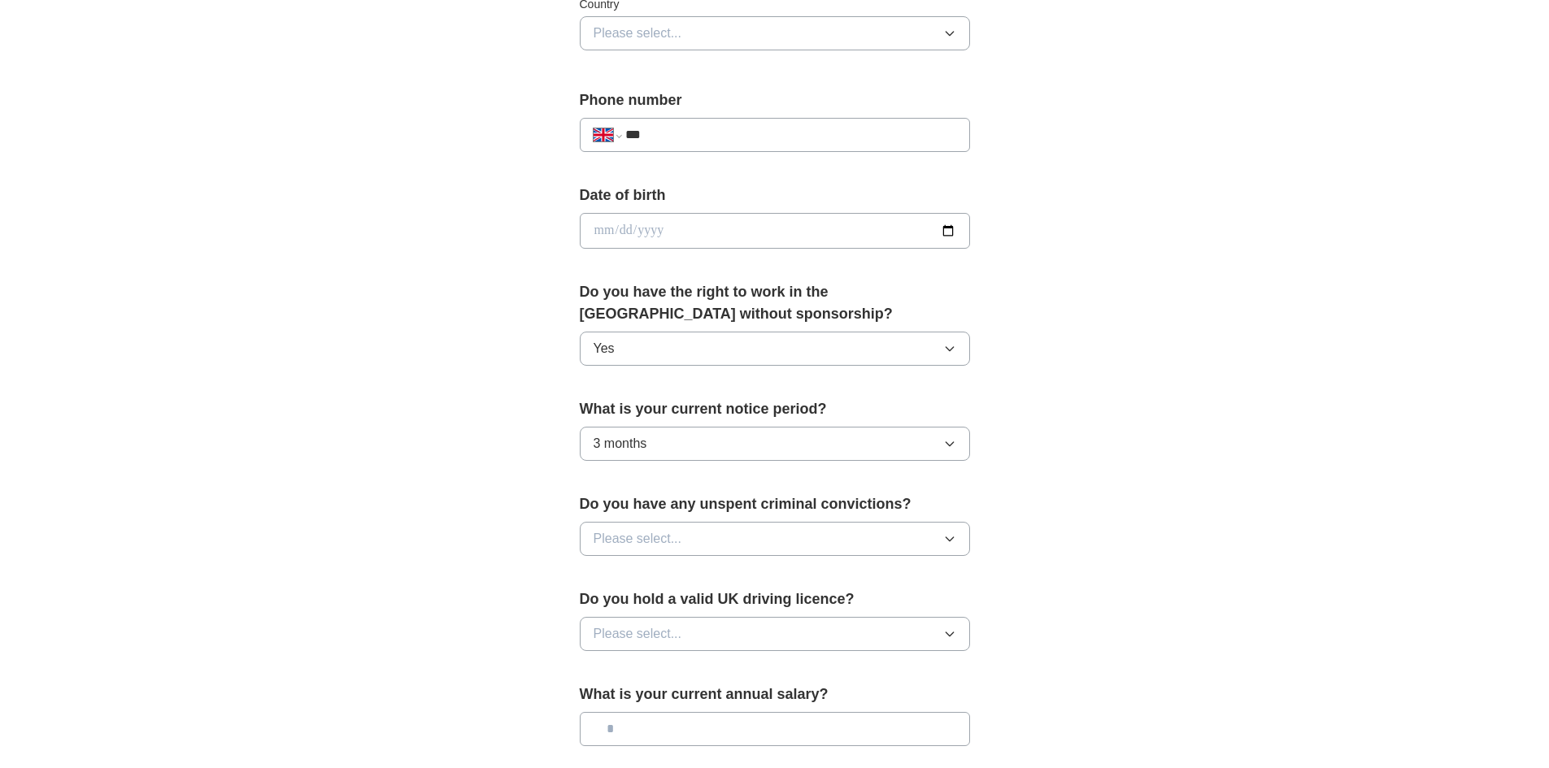
click at [957, 541] on button "Please select..." at bounding box center [775, 539] width 390 height 34
click at [663, 606] on div "No" at bounding box center [774, 610] width 363 height 20
click at [958, 631] on button "Please select..." at bounding box center [775, 634] width 390 height 34
click at [613, 672] on span "Yes" at bounding box center [603, 672] width 21 height 20
click at [666, 727] on input "text" at bounding box center [775, 729] width 390 height 34
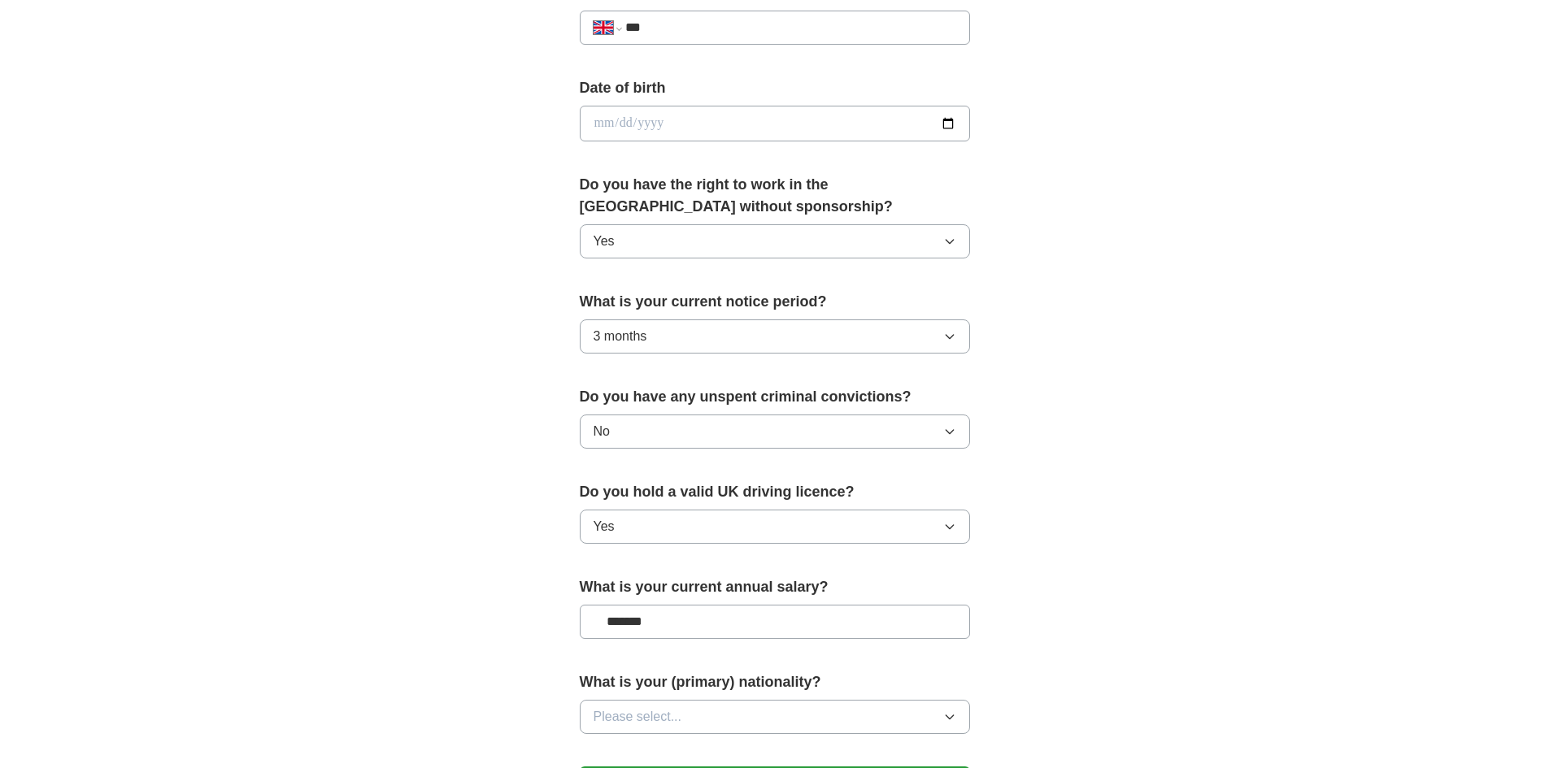
scroll to position [894, 0]
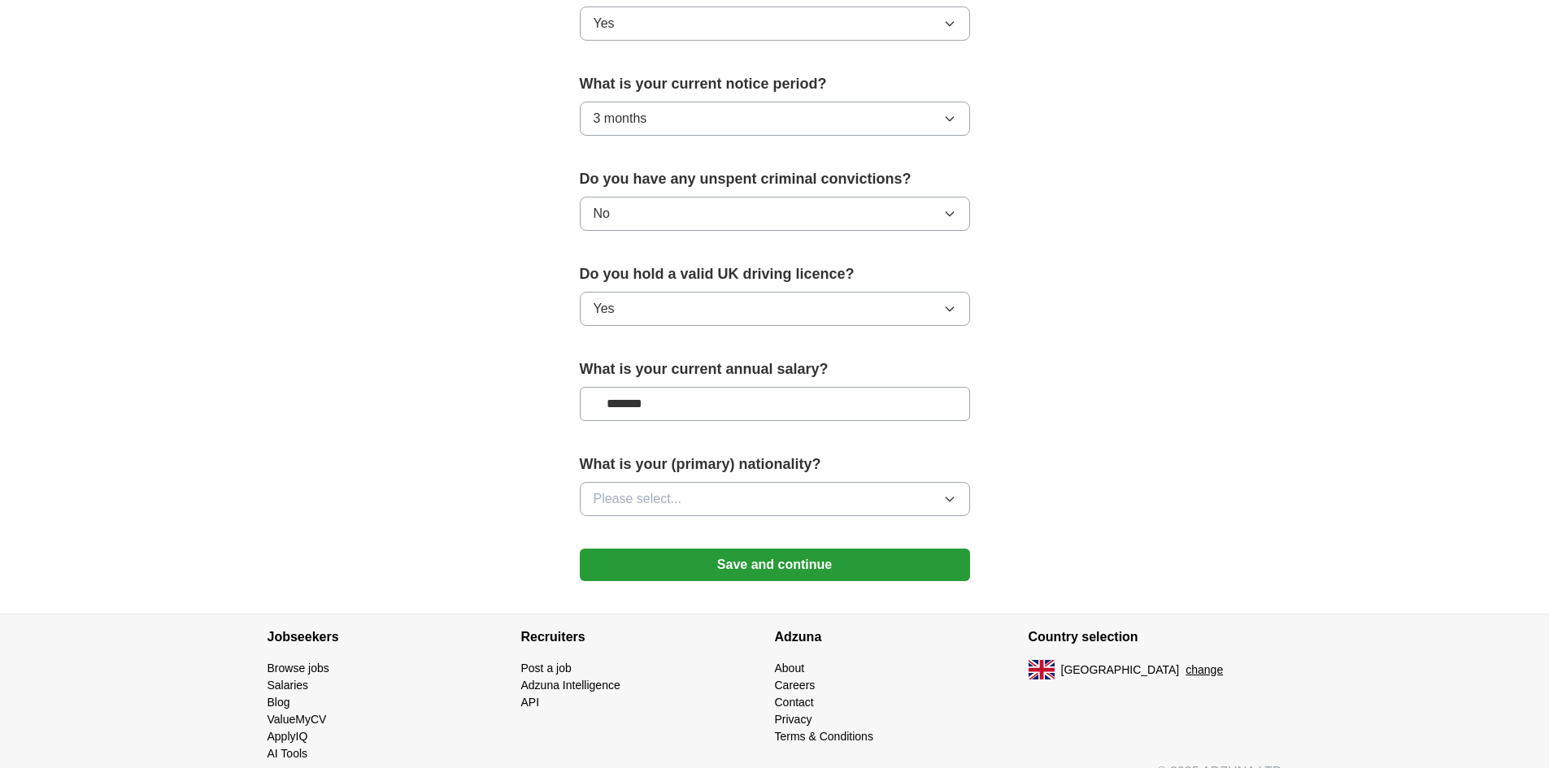
type input "*******"
click at [954, 494] on icon "button" at bounding box center [949, 499] width 13 height 13
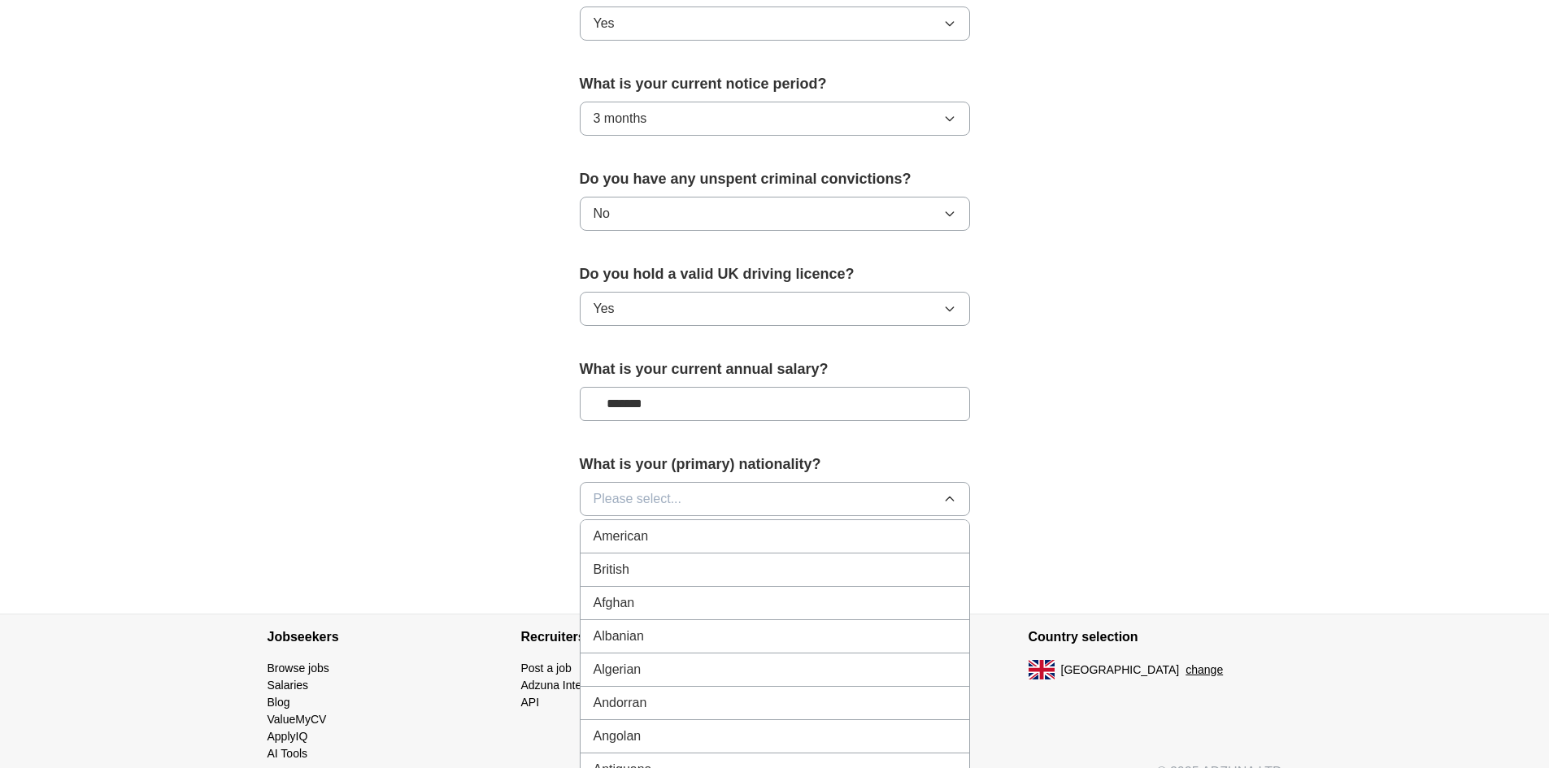
click at [678, 576] on div "British" at bounding box center [774, 570] width 363 height 20
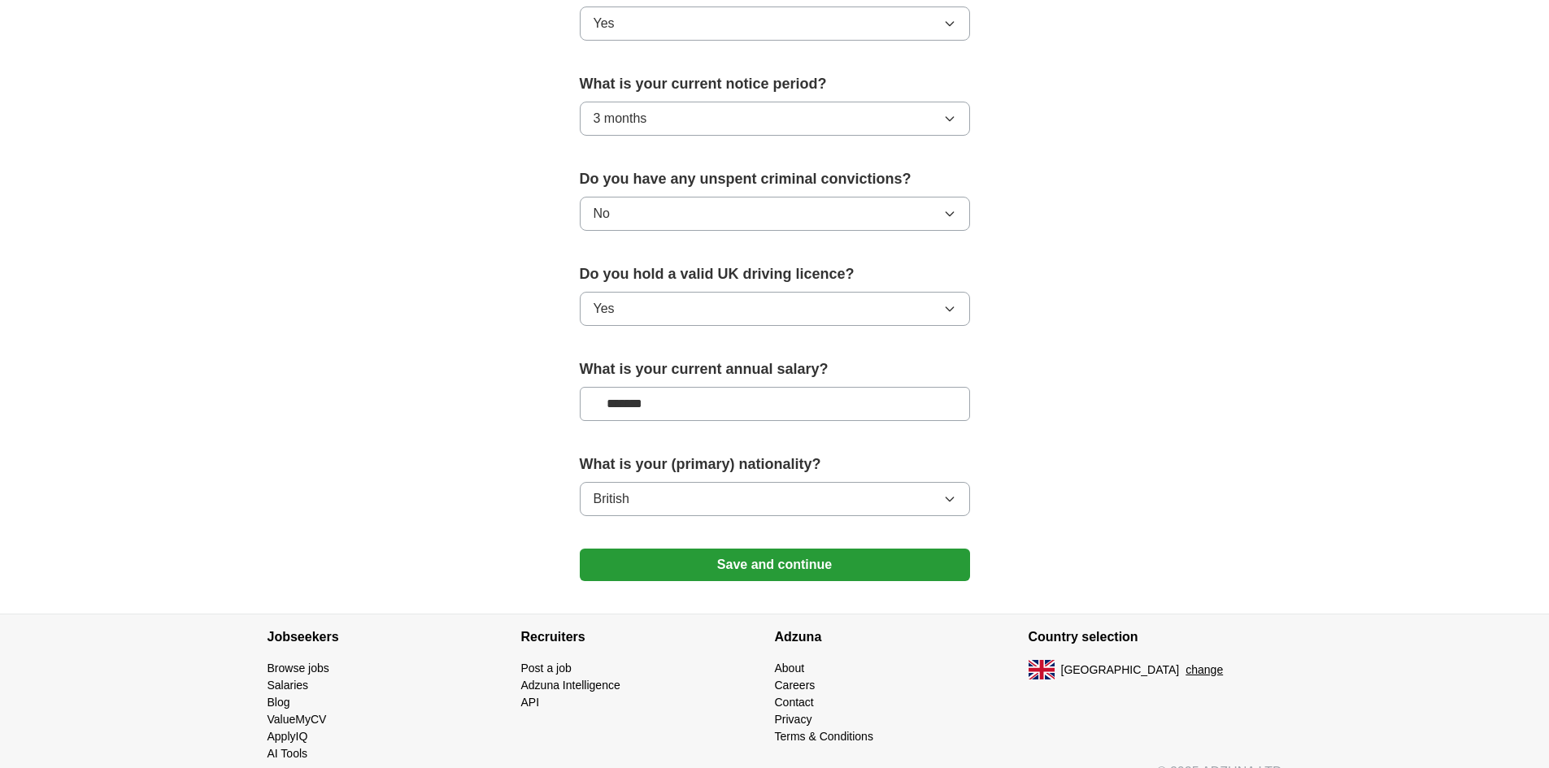
click at [788, 555] on button "Save and continue" at bounding box center [775, 565] width 390 height 33
